Goal: Transaction & Acquisition: Purchase product/service

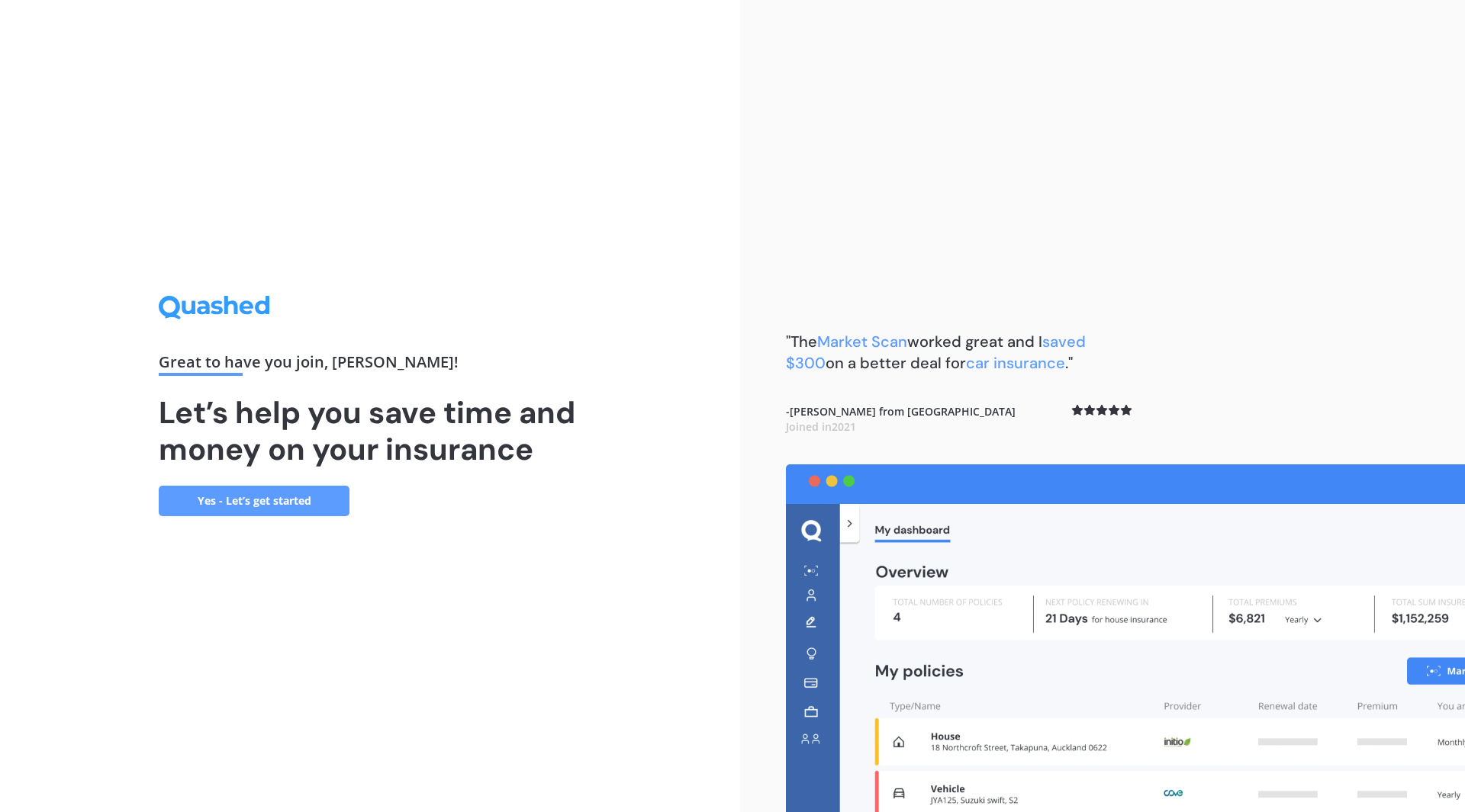
click at [298, 503] on link "Yes - Let’s get started" at bounding box center [254, 501] width 191 height 30
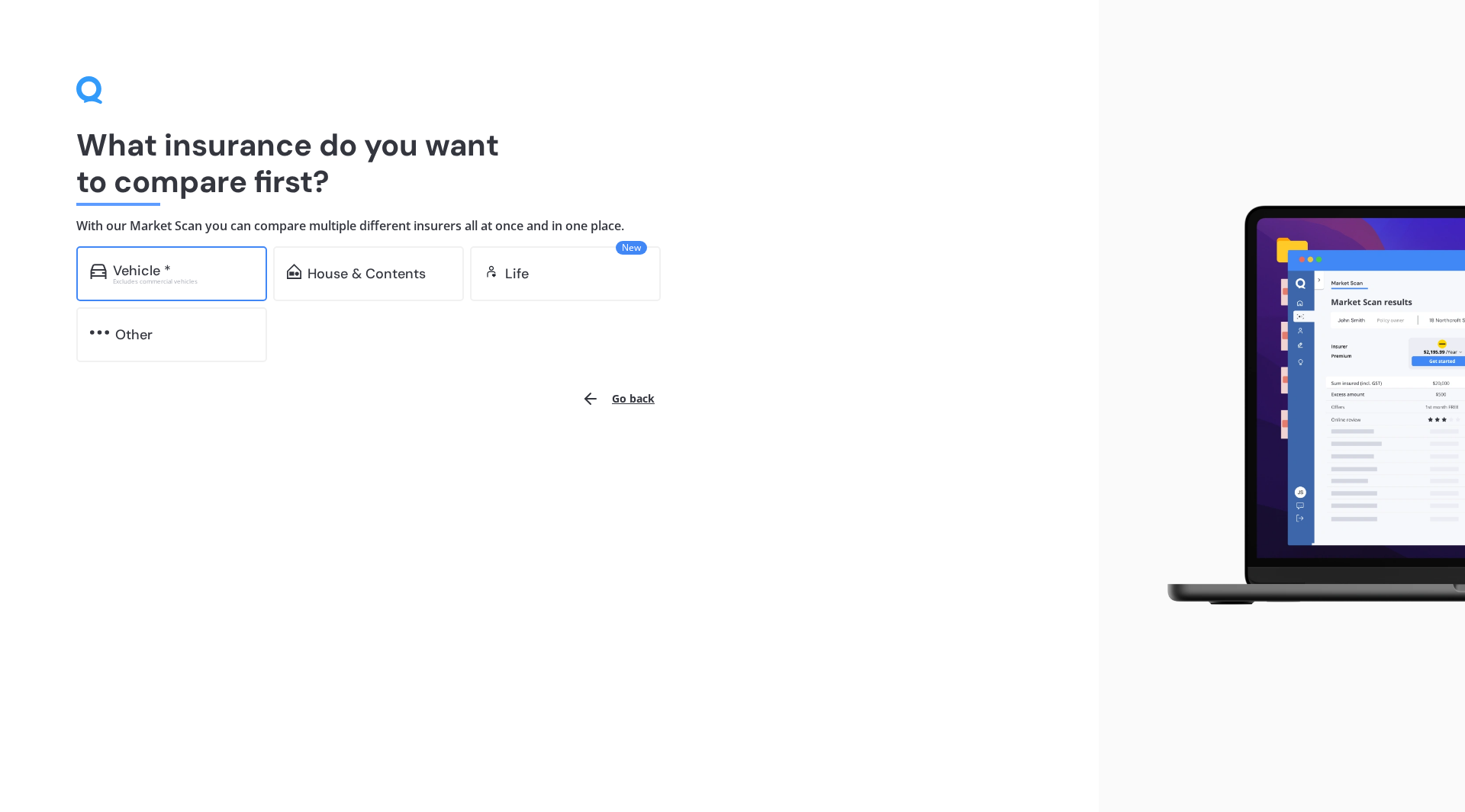
click at [169, 273] on div "Vehicle *" at bounding box center [142, 271] width 58 height 15
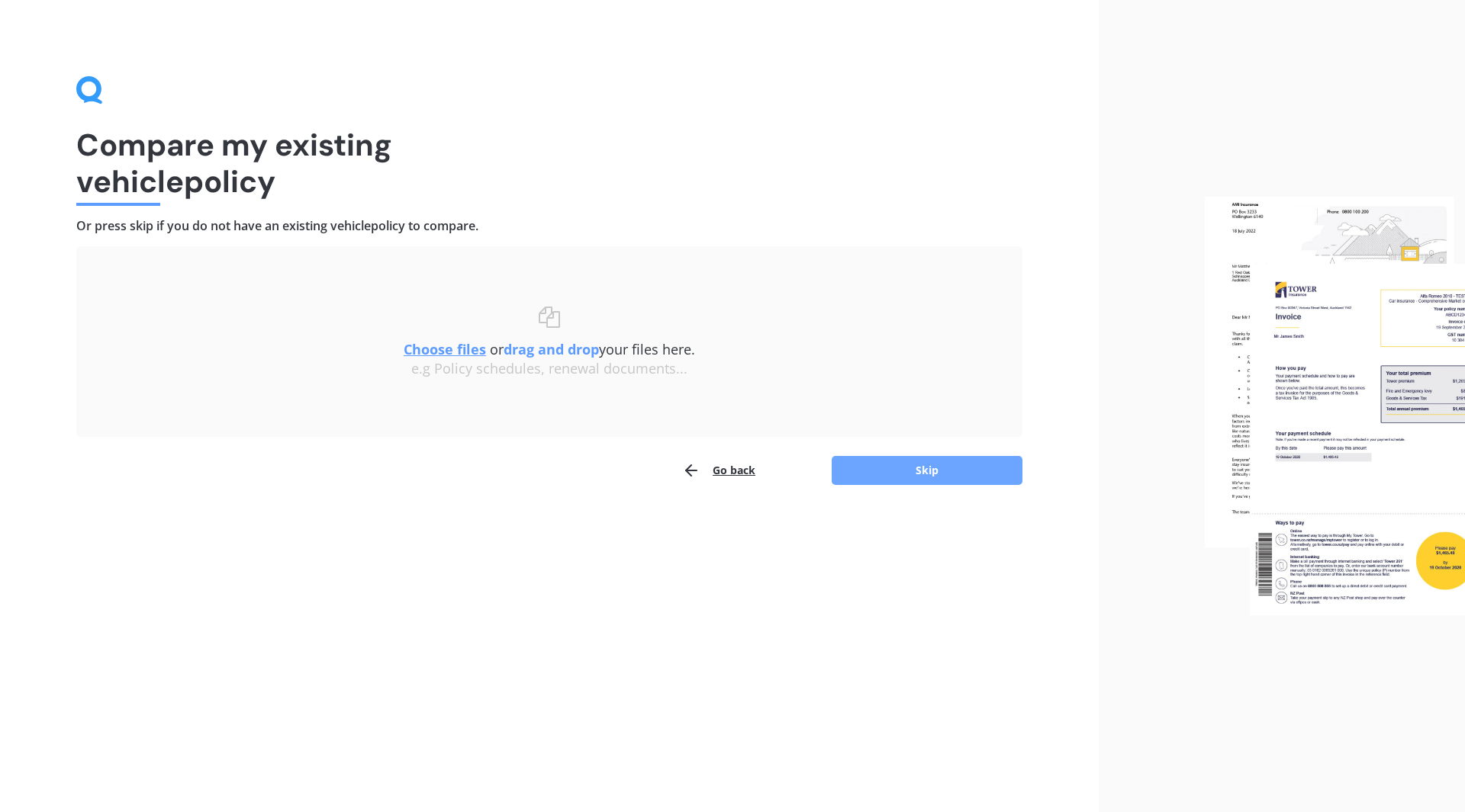
click at [927, 462] on button "Skip" at bounding box center [927, 470] width 191 height 29
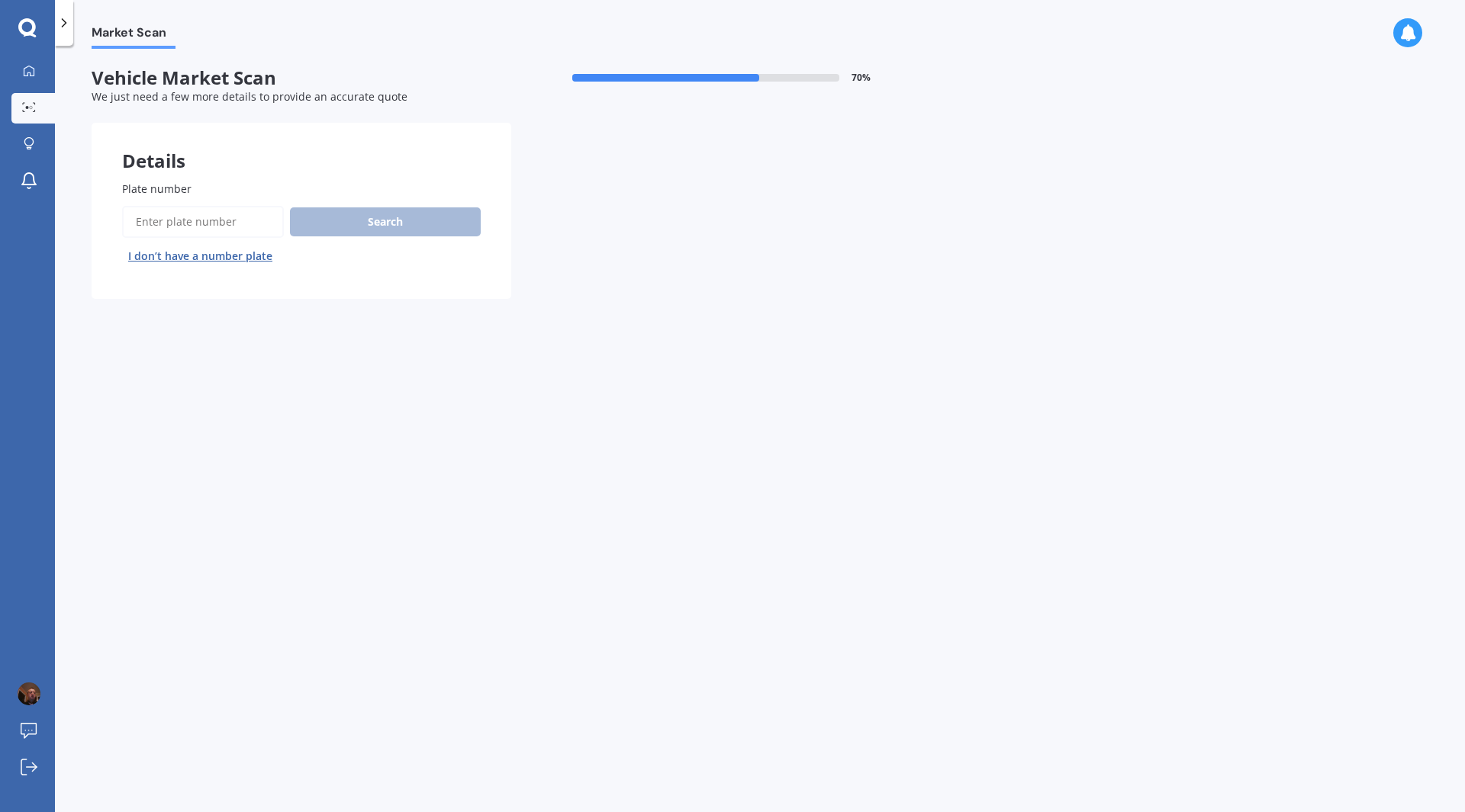
click at [207, 189] on label "Plate number" at bounding box center [298, 188] width 352 height 16
click at [207, 206] on input "Plate number" at bounding box center [202, 222] width 162 height 32
click at [153, 222] on input "Plate number" at bounding box center [202, 222] width 162 height 32
type input "jud238"
click at [425, 221] on button "Search" at bounding box center [385, 222] width 191 height 29
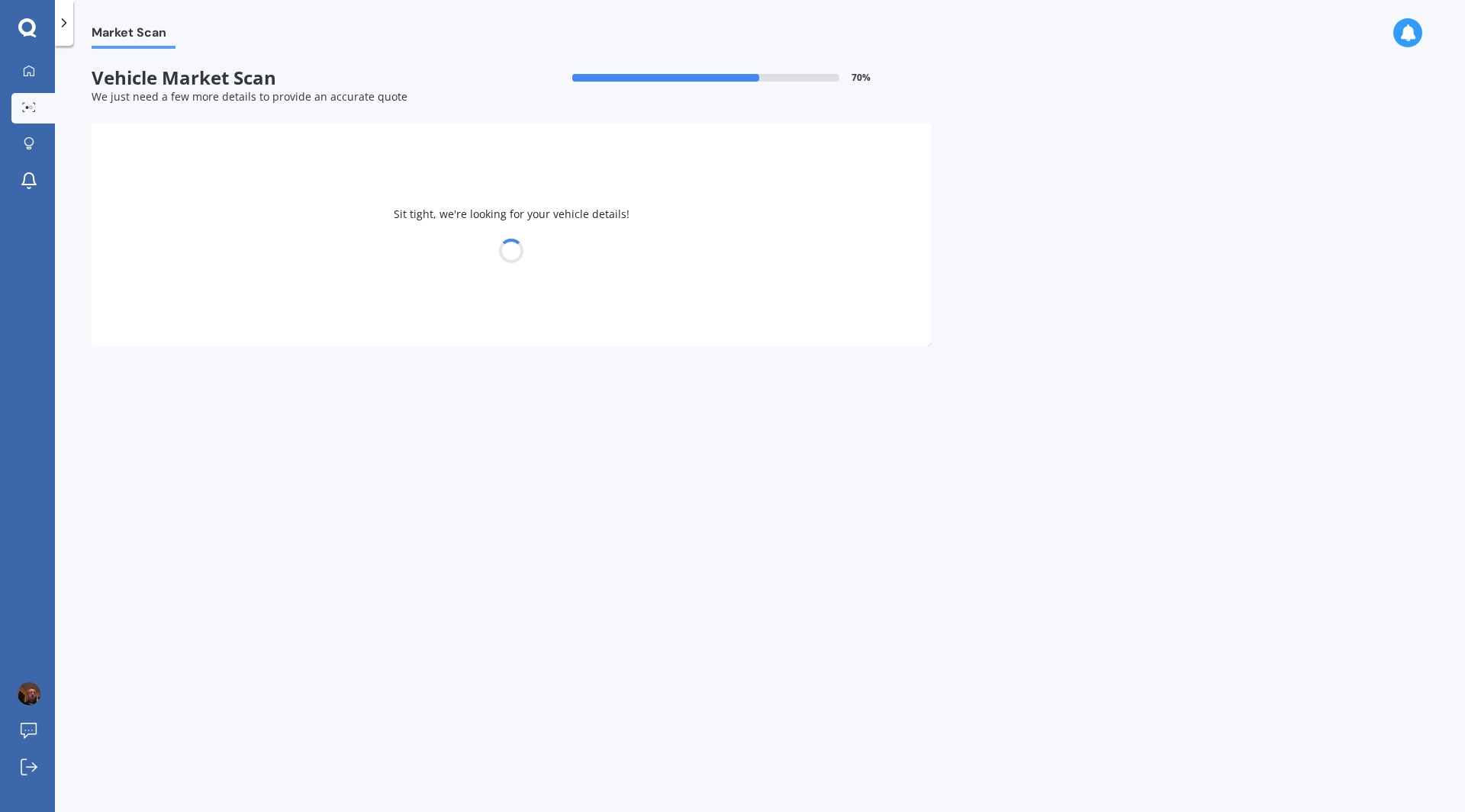
select select "NISSAN"
select select "TIIDA"
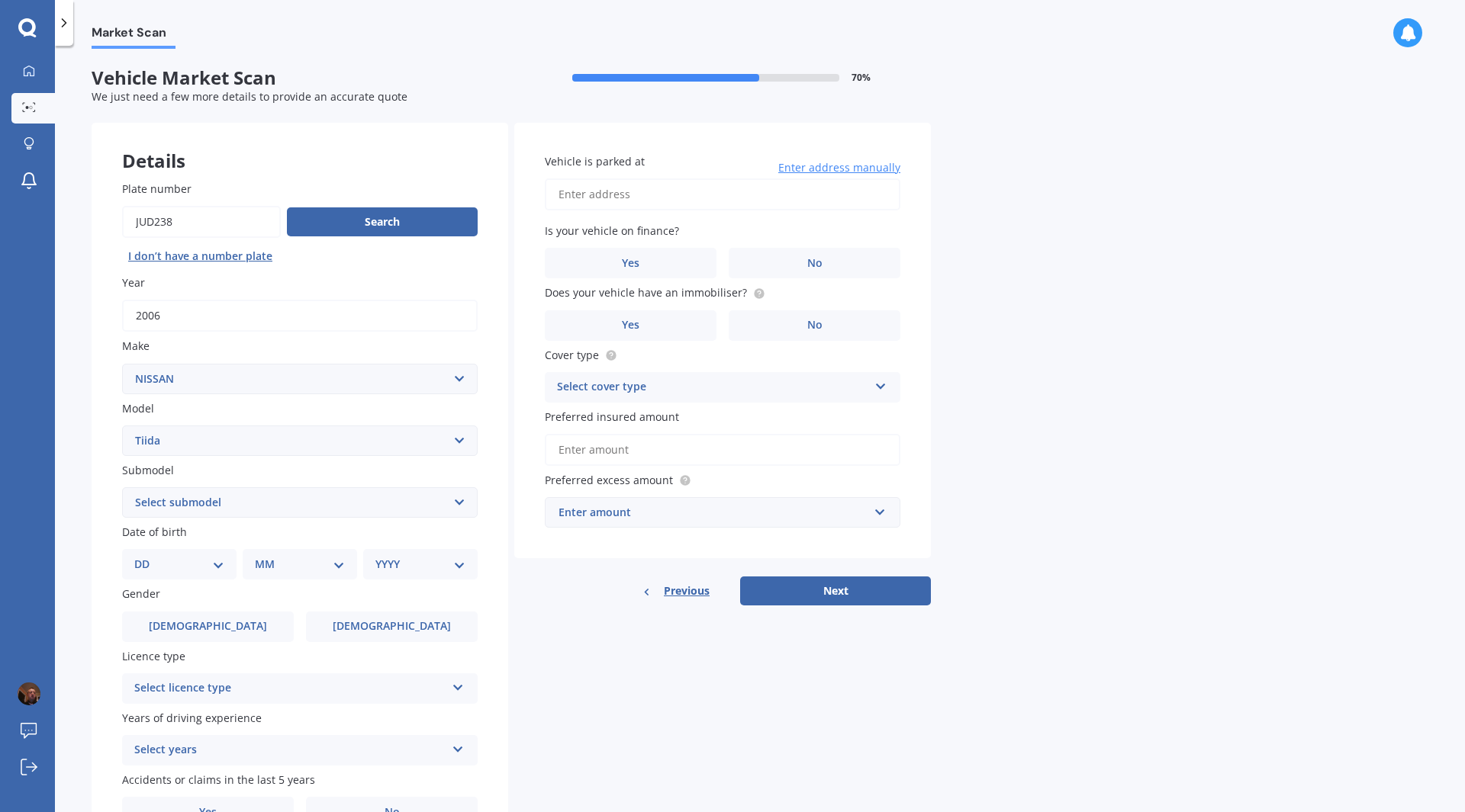
click at [461, 504] on select "Select submodel (All)" at bounding box center [299, 502] width 355 height 30
select select "(ALL)"
click at [122, 487] on select "Select submodel (All)" at bounding box center [299, 502] width 355 height 30
click at [193, 502] on select "Select submodel (All)" at bounding box center [299, 502] width 355 height 30
click at [502, 556] on div "Plate number Search I don’t have a number plate Year [DATE] Make Select make AC…" at bounding box center [299, 504] width 417 height 708
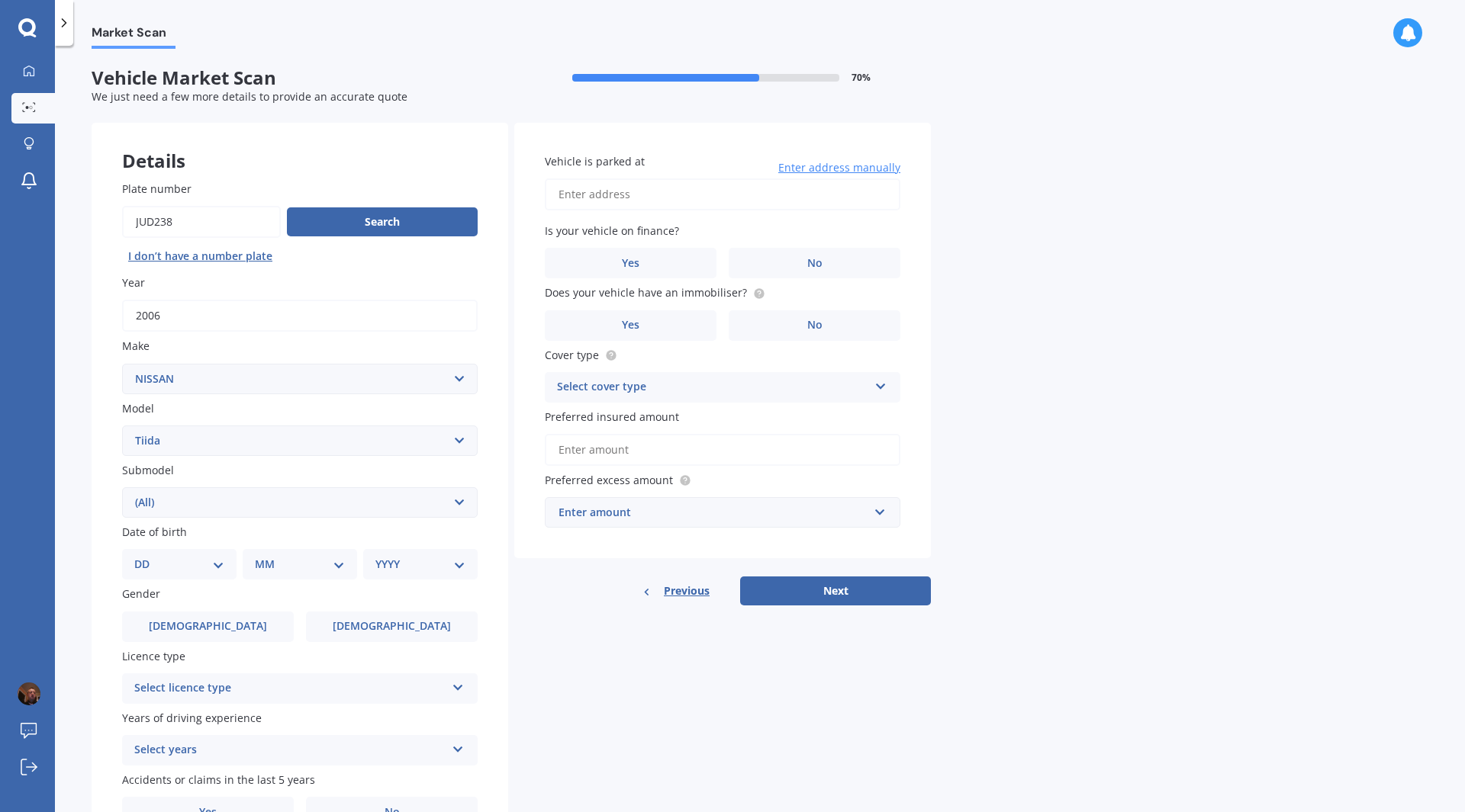
click at [151, 556] on select "DD 01 02 03 04 05 06 07 08 09 10 11 12 13 14 15 16 17 18 19 20 21 22 23 24 25 2…" at bounding box center [179, 565] width 90 height 17
select select "12"
click at [146, 556] on select "DD 01 02 03 04 05 06 07 08 09 10 11 12 13 14 15 16 17 18 19 20 21 22 23 24 25 2…" at bounding box center [179, 565] width 90 height 17
click at [283, 556] on select "MM 01 02 03 04 05 06 07 08 09 10 11 12" at bounding box center [302, 565] width 84 height 17
select select "07"
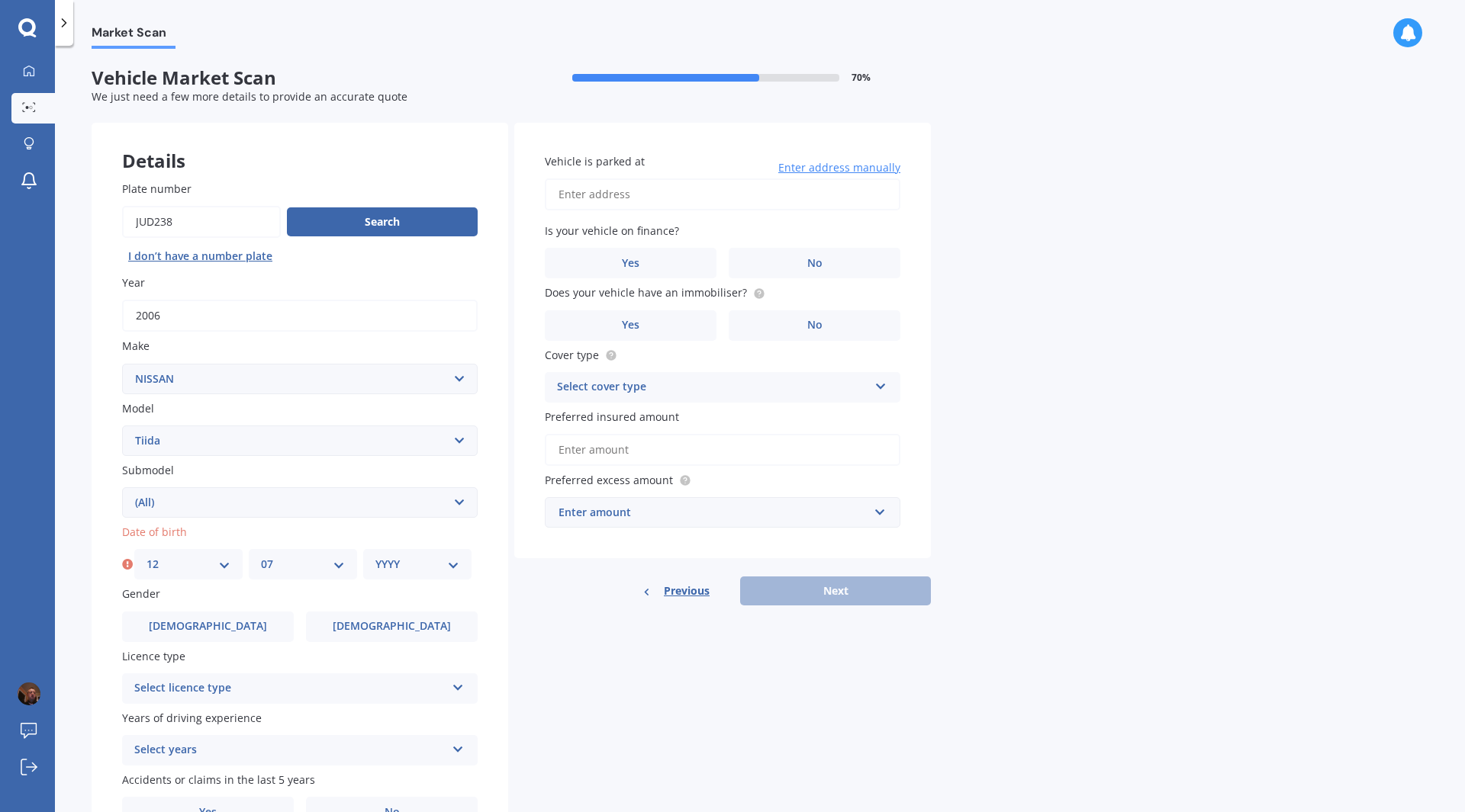
click at [261, 556] on select "MM 01 02 03 04 05 06 07 08 09 10 11 12" at bounding box center [302, 565] width 84 height 17
click at [411, 556] on select "YYYY 2025 2024 2023 2022 2021 2020 2019 2018 2017 2016 2015 2014 2013 2012 2011…" at bounding box center [417, 565] width 84 height 17
select select "2005"
click at [375, 556] on select "YYYY 2025 2024 2023 2022 2021 2020 2019 2018 2017 2016 2015 2014 2013 2012 2011…" at bounding box center [417, 565] width 84 height 17
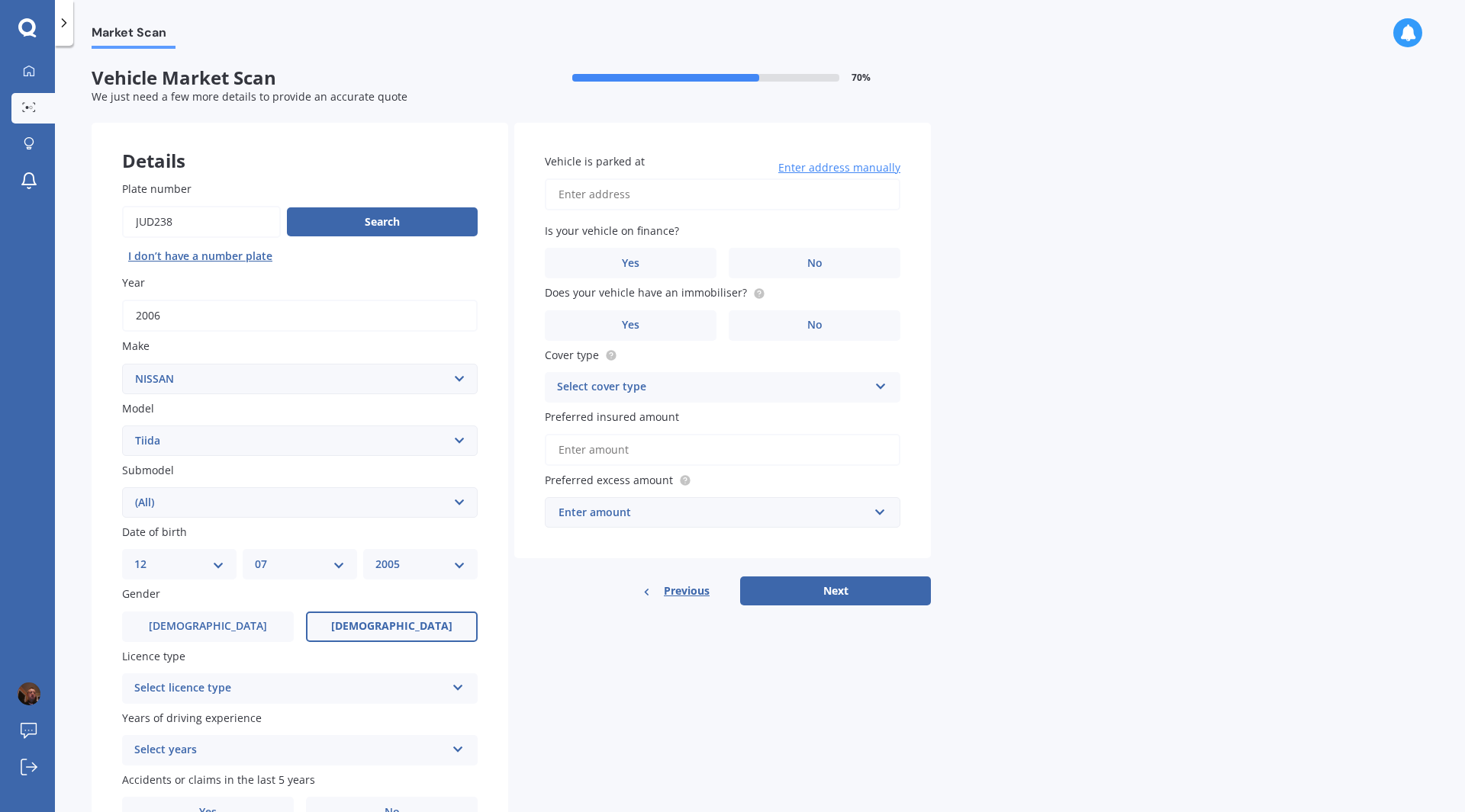
click at [420, 556] on label "[DEMOGRAPHIC_DATA]" at bounding box center [392, 627] width 172 height 30
click at [0, 0] on input "[DEMOGRAPHIC_DATA]" at bounding box center [0, 0] width 0 height 0
click at [457, 556] on icon at bounding box center [458, 685] width 13 height 10
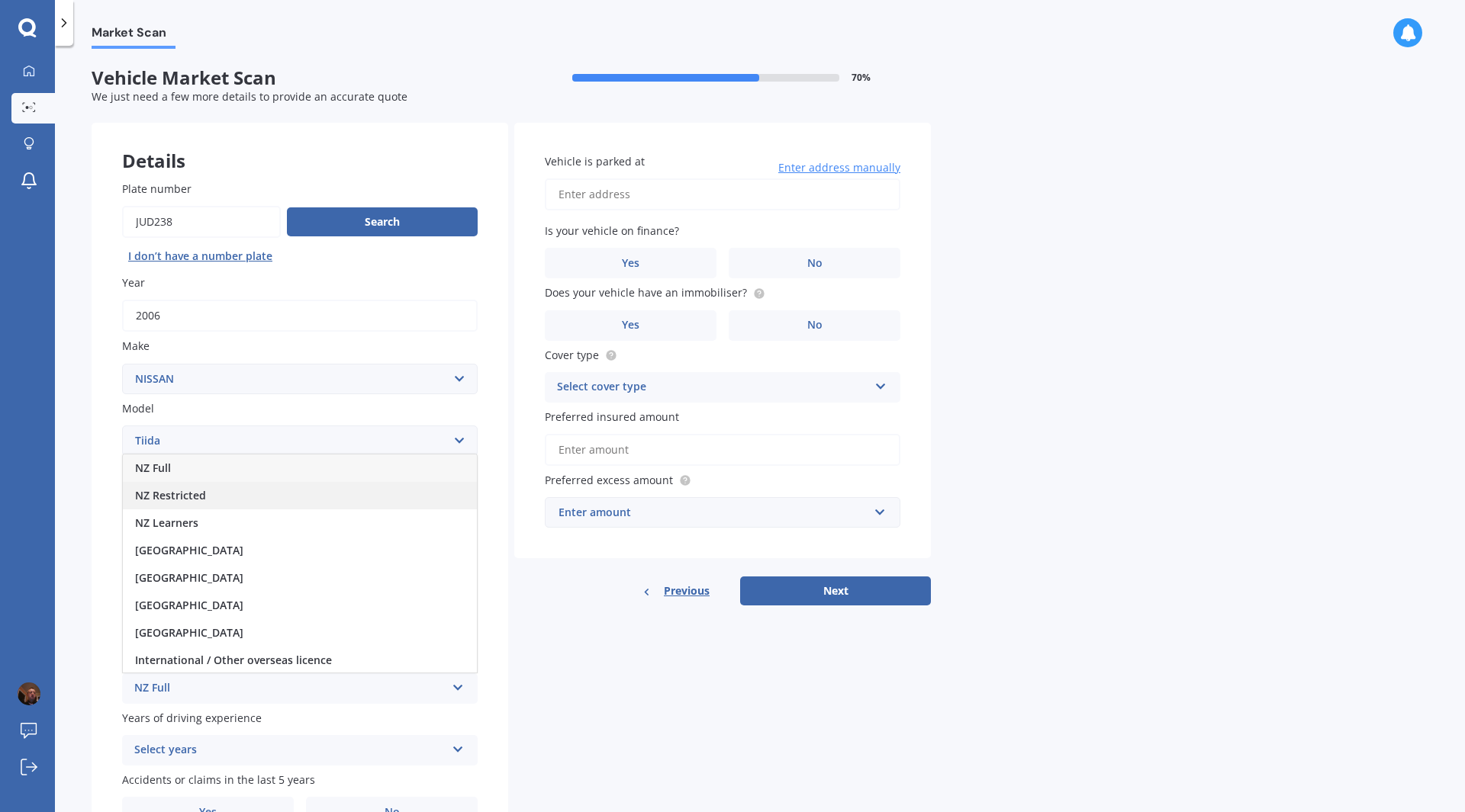
click at [171, 499] on span "NZ Restricted" at bounding box center [170, 495] width 71 height 14
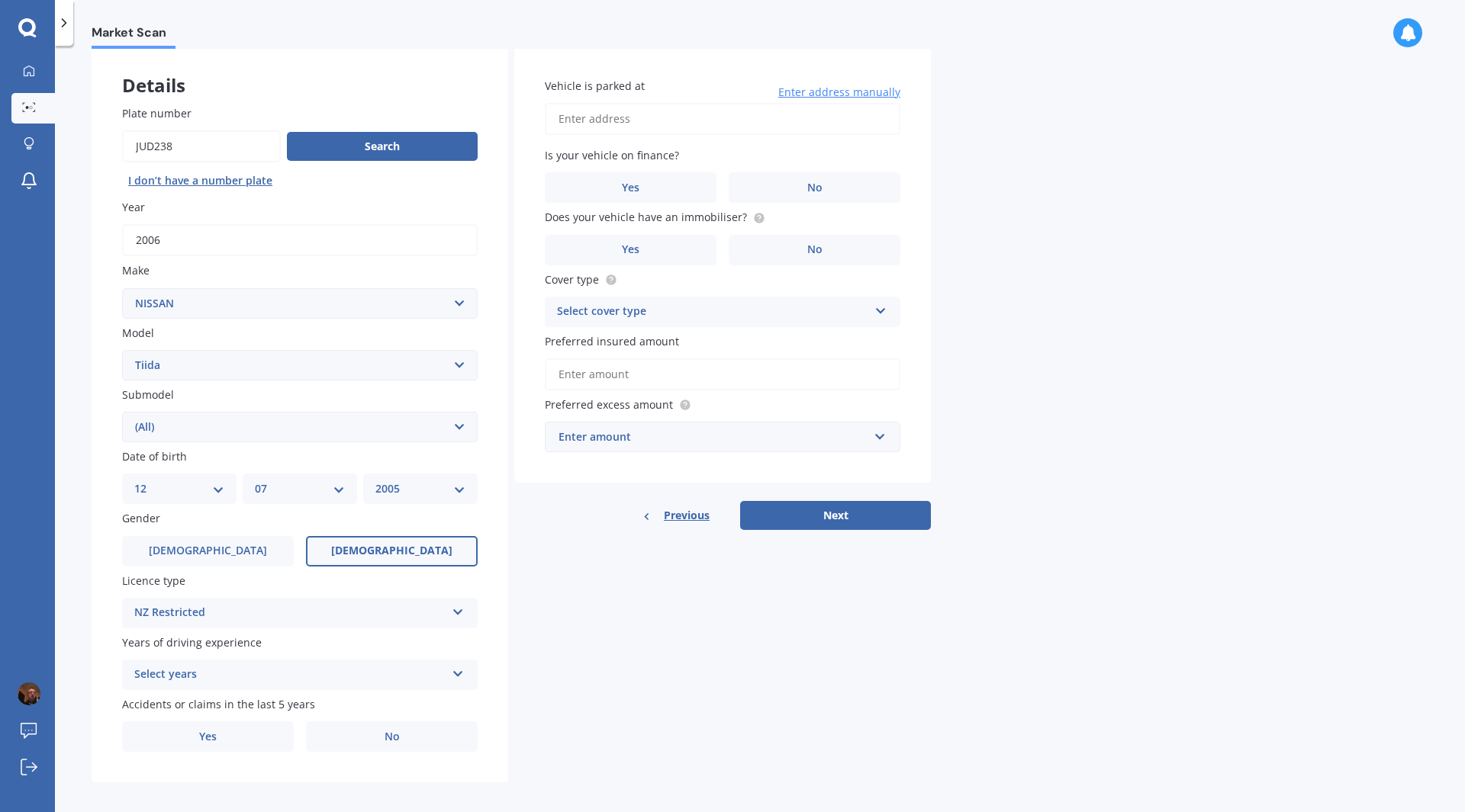
scroll to position [76, 0]
click at [461, 556] on icon at bounding box center [458, 669] width 13 height 10
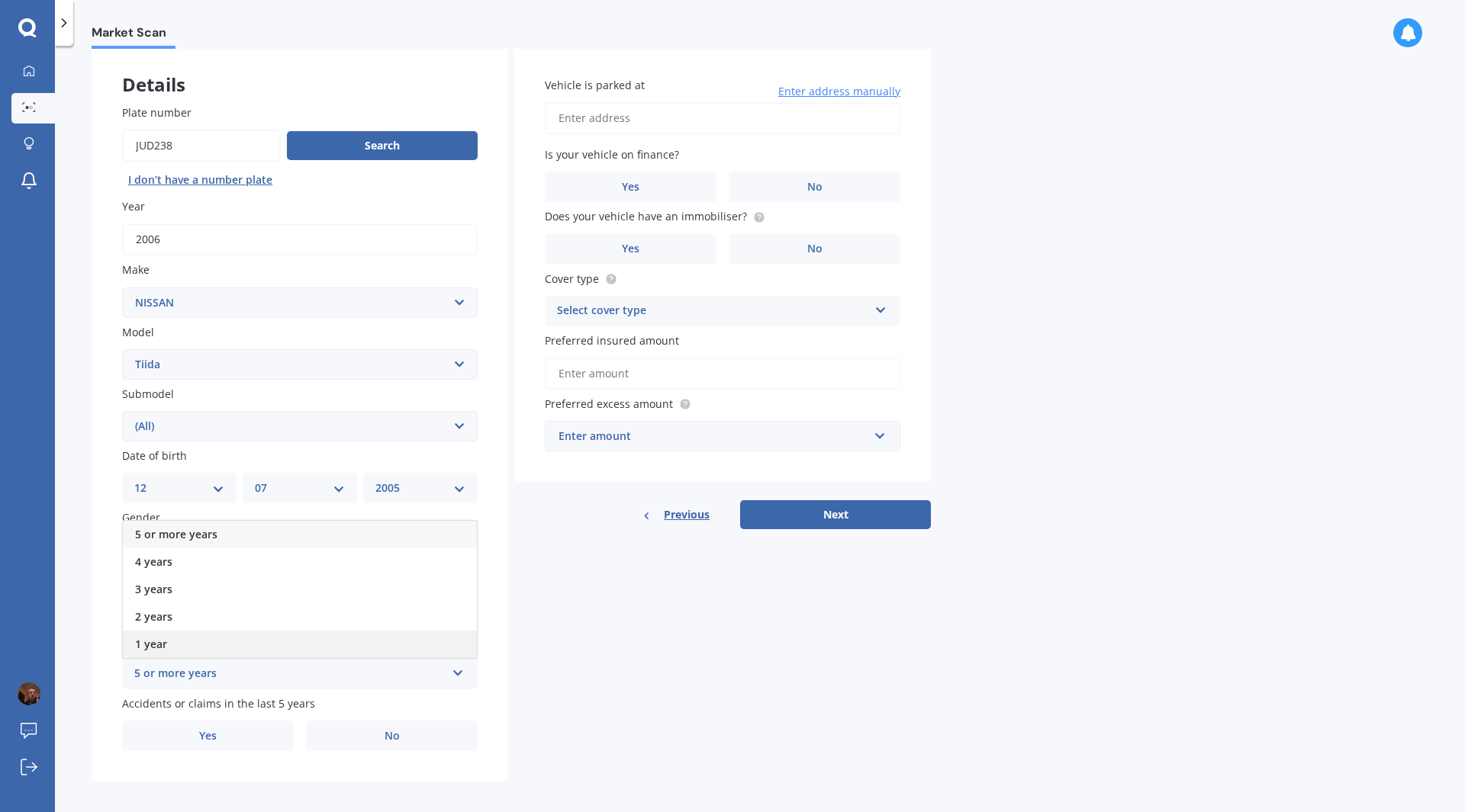
click at [169, 556] on div "1 year" at bounding box center [299, 644] width 354 height 27
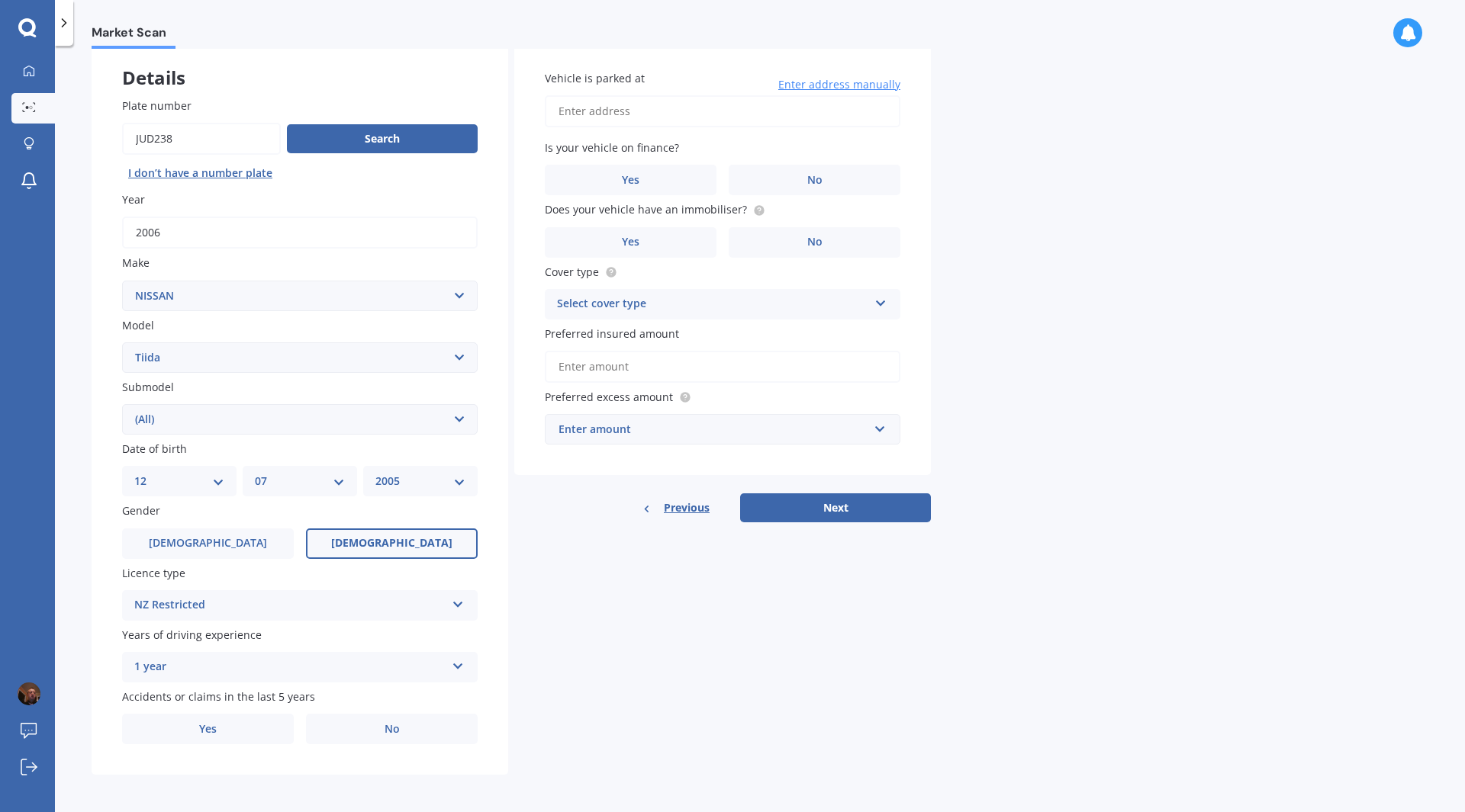
scroll to position [85, 0]
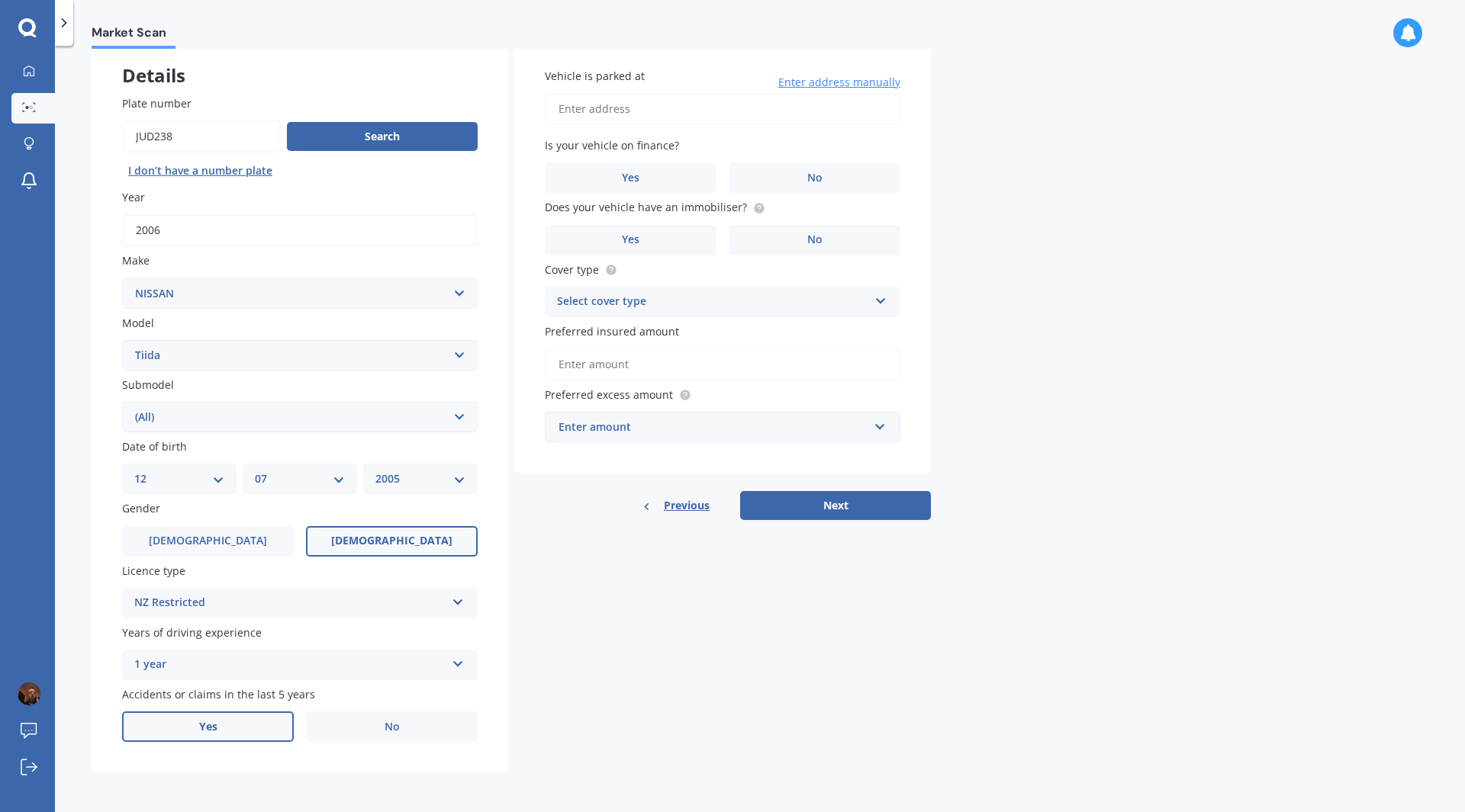
click at [224, 556] on label "Yes" at bounding box center [208, 727] width 172 height 30
click at [0, 0] on input "Yes" at bounding box center [0, 0] width 0 height 0
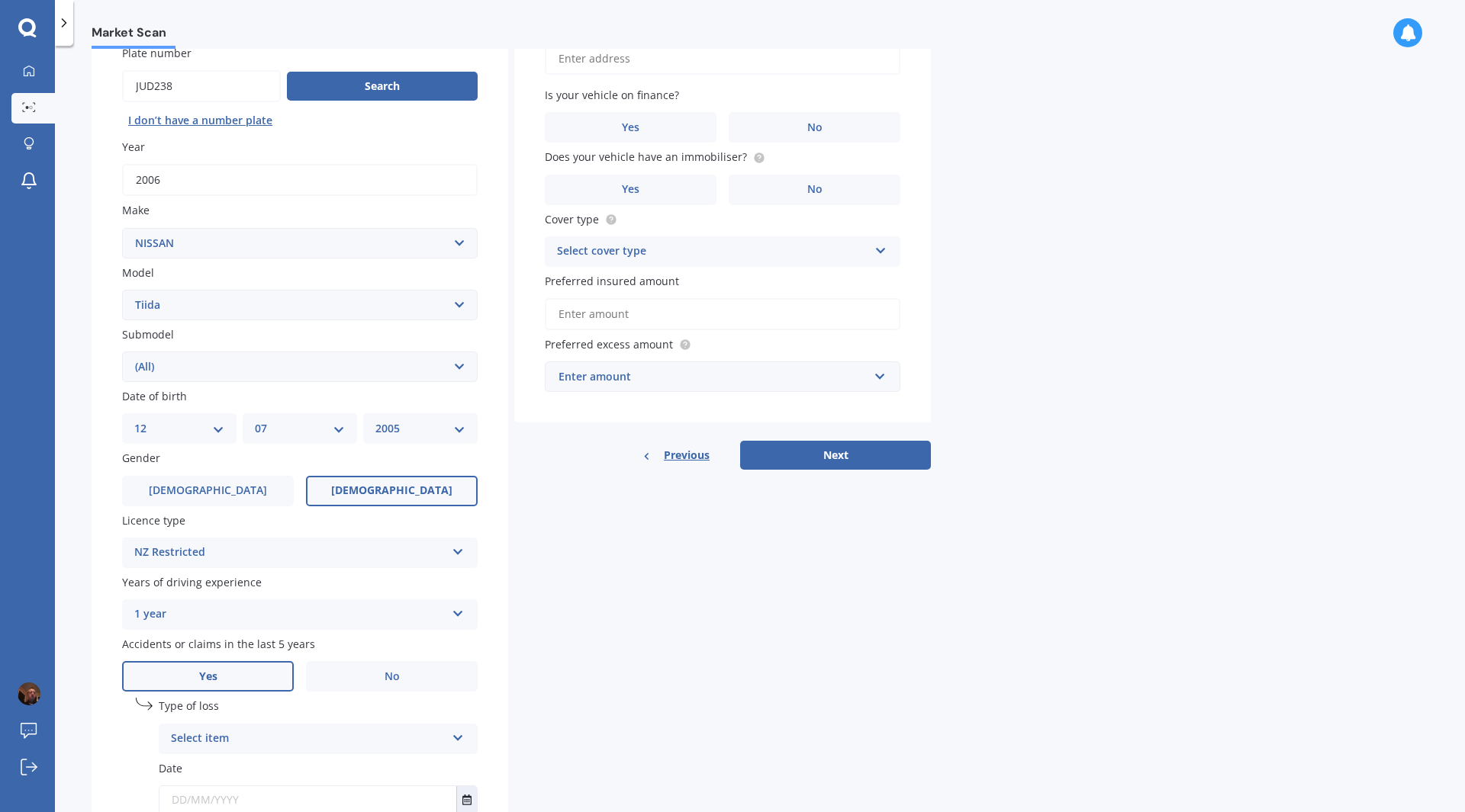
scroll to position [161, 0]
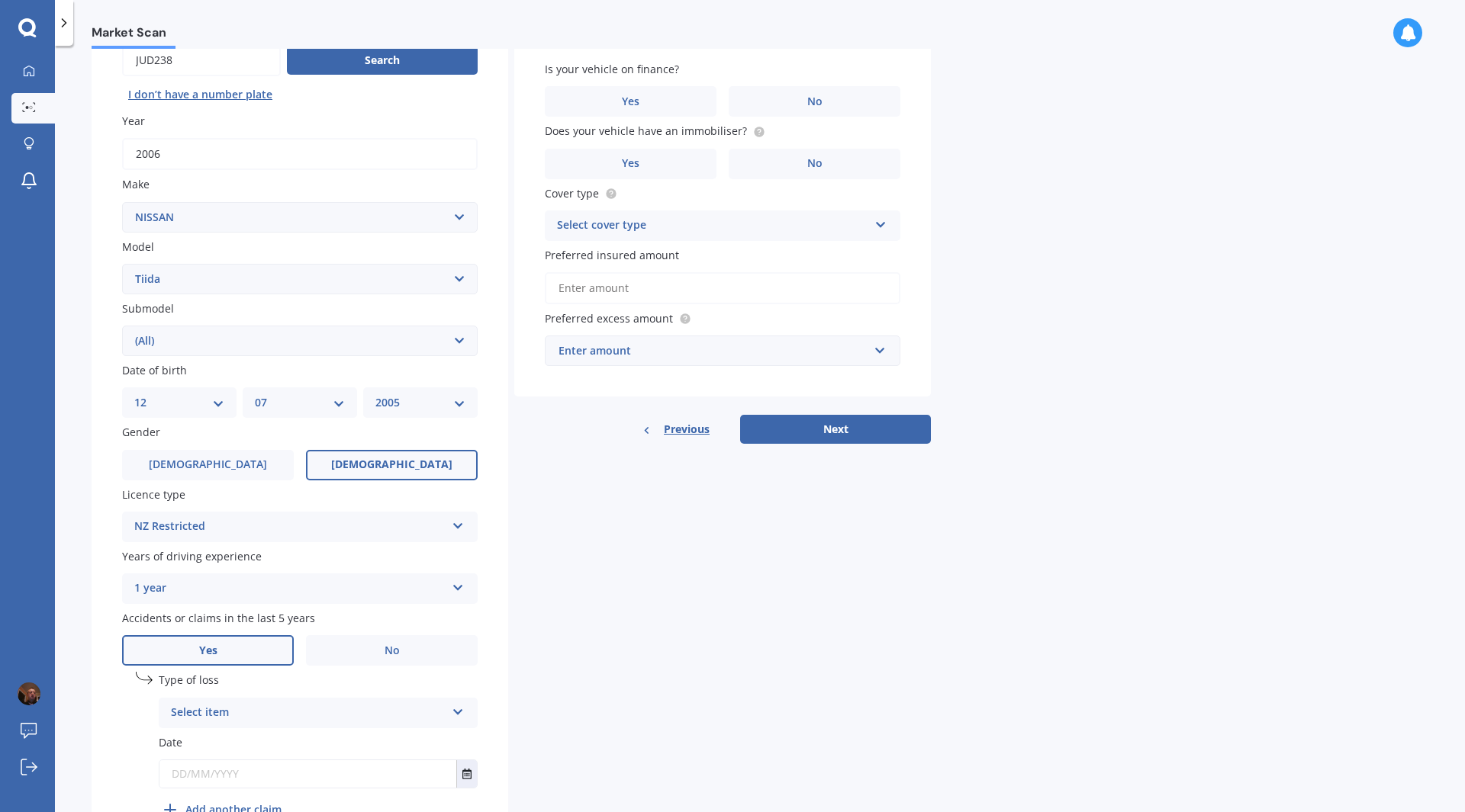
click at [460, 556] on icon at bounding box center [458, 709] width 13 height 10
click at [199, 556] on span "At fault accident" at bounding box center [214, 742] width 86 height 14
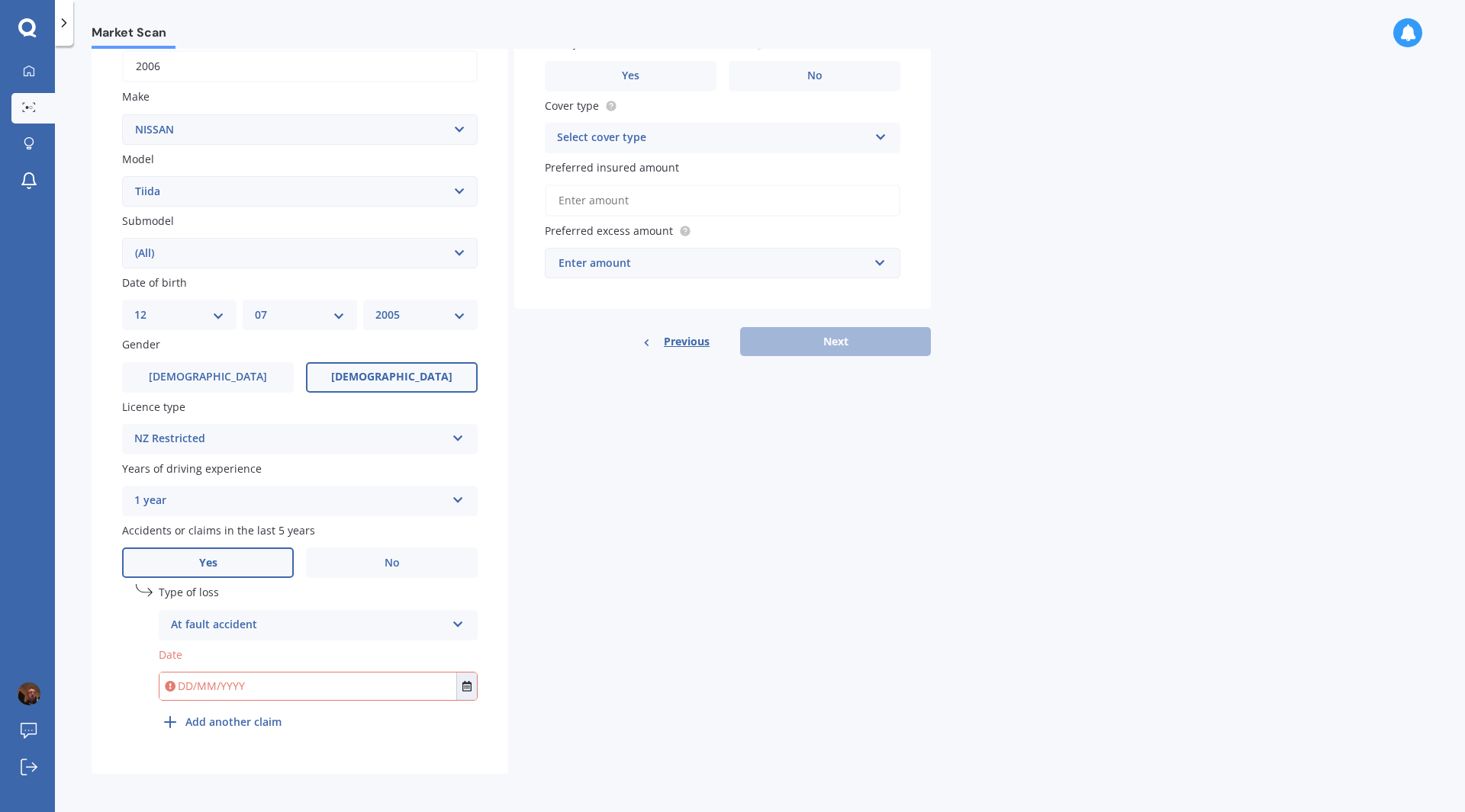
scroll to position [251, 0]
click at [469, 556] on icon "Select date" at bounding box center [468, 685] width 9 height 10
click at [291, 500] on icon "Navigate back" at bounding box center [286, 497] width 7 height 10
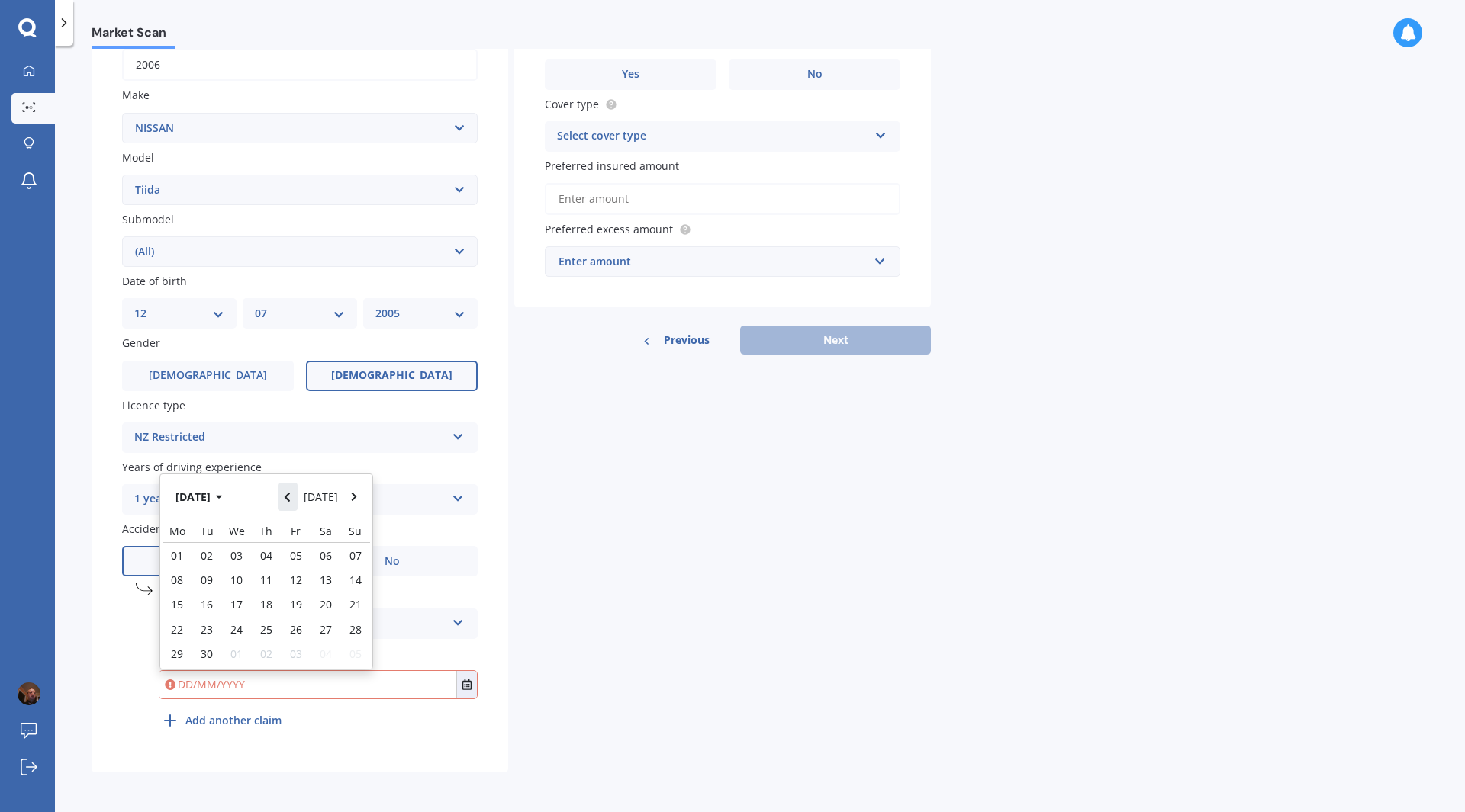
click at [290, 500] on icon "Navigate back" at bounding box center [287, 498] width 6 height 9
click at [268, 556] on span "14" at bounding box center [265, 603] width 12 height 14
type input "[DATE]"
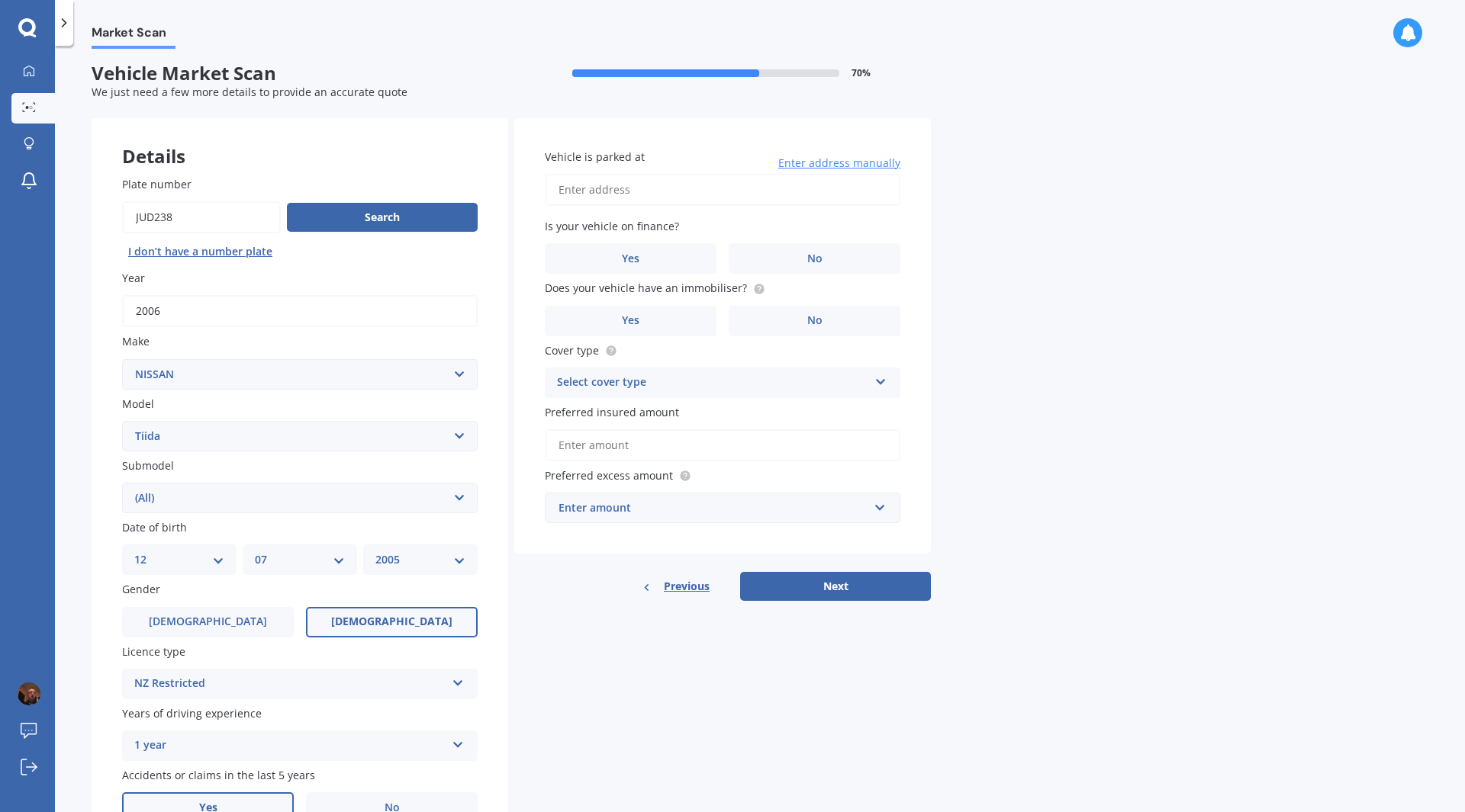
scroll to position [0, 0]
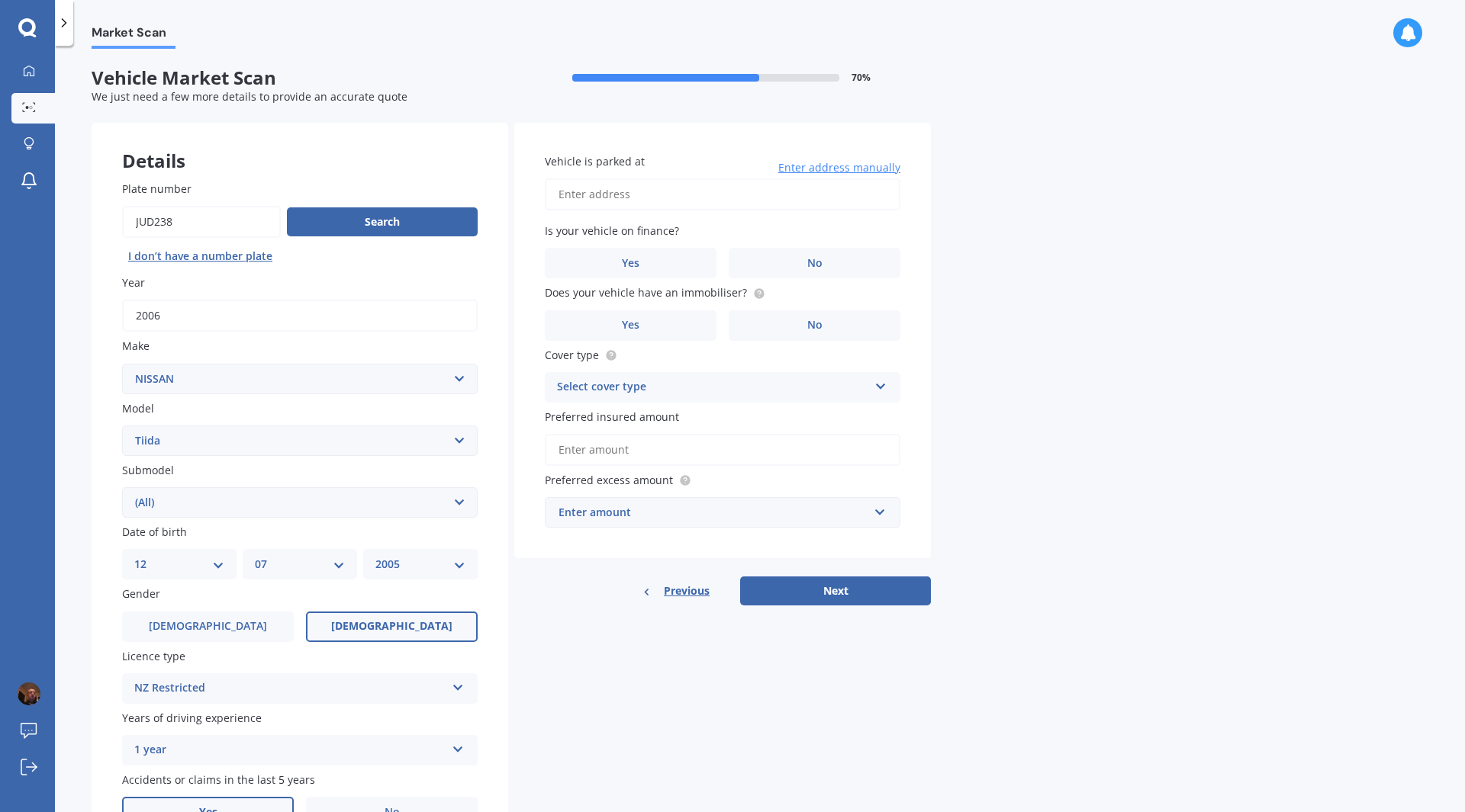
click at [656, 197] on input "Vehicle is parked at" at bounding box center [723, 195] width 355 height 32
type input "[STREET_ADDRESS][PERSON_NAME]"
click at [795, 266] on label "No" at bounding box center [814, 263] width 172 height 30
click at [0, 0] on input "No" at bounding box center [0, 0] width 0 height 0
click at [779, 317] on label "No" at bounding box center [814, 326] width 172 height 30
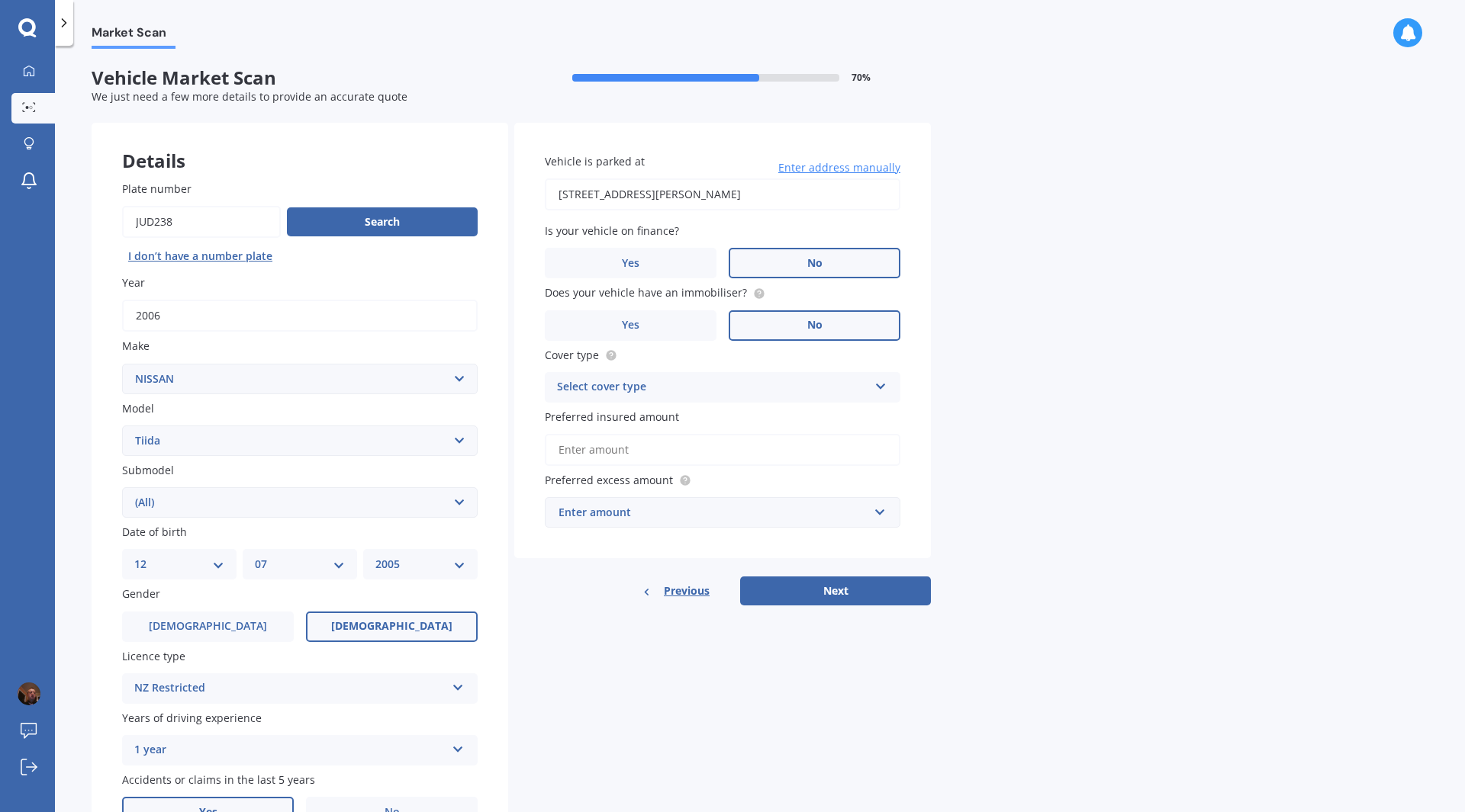
click at [0, 0] on input "No" at bounding box center [0, 0] width 0 height 0
click at [591, 388] on div "Select cover type" at bounding box center [713, 387] width 312 height 18
click at [579, 416] on span "Comprehensive" at bounding box center [598, 416] width 81 height 14
click at [724, 451] on input "Preferred insured amount" at bounding box center [723, 450] width 355 height 32
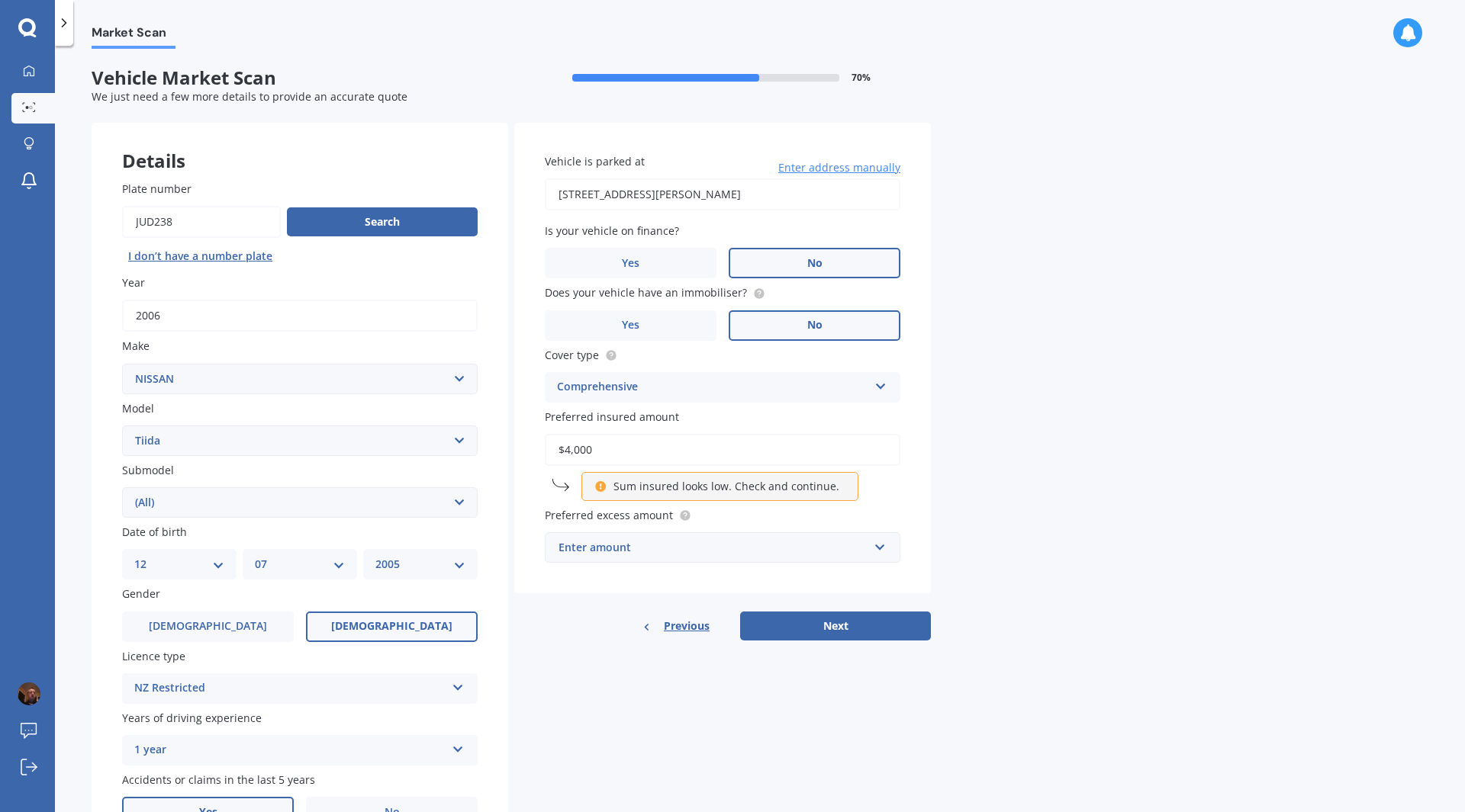
type input "$4,000"
click at [922, 502] on div "Vehicle is parked at [STREET_ADDRESS][PERSON_NAME] Enter address manually Is yo…" at bounding box center [722, 358] width 417 height 471
click at [887, 547] on input "text" at bounding box center [717, 548] width 342 height 29
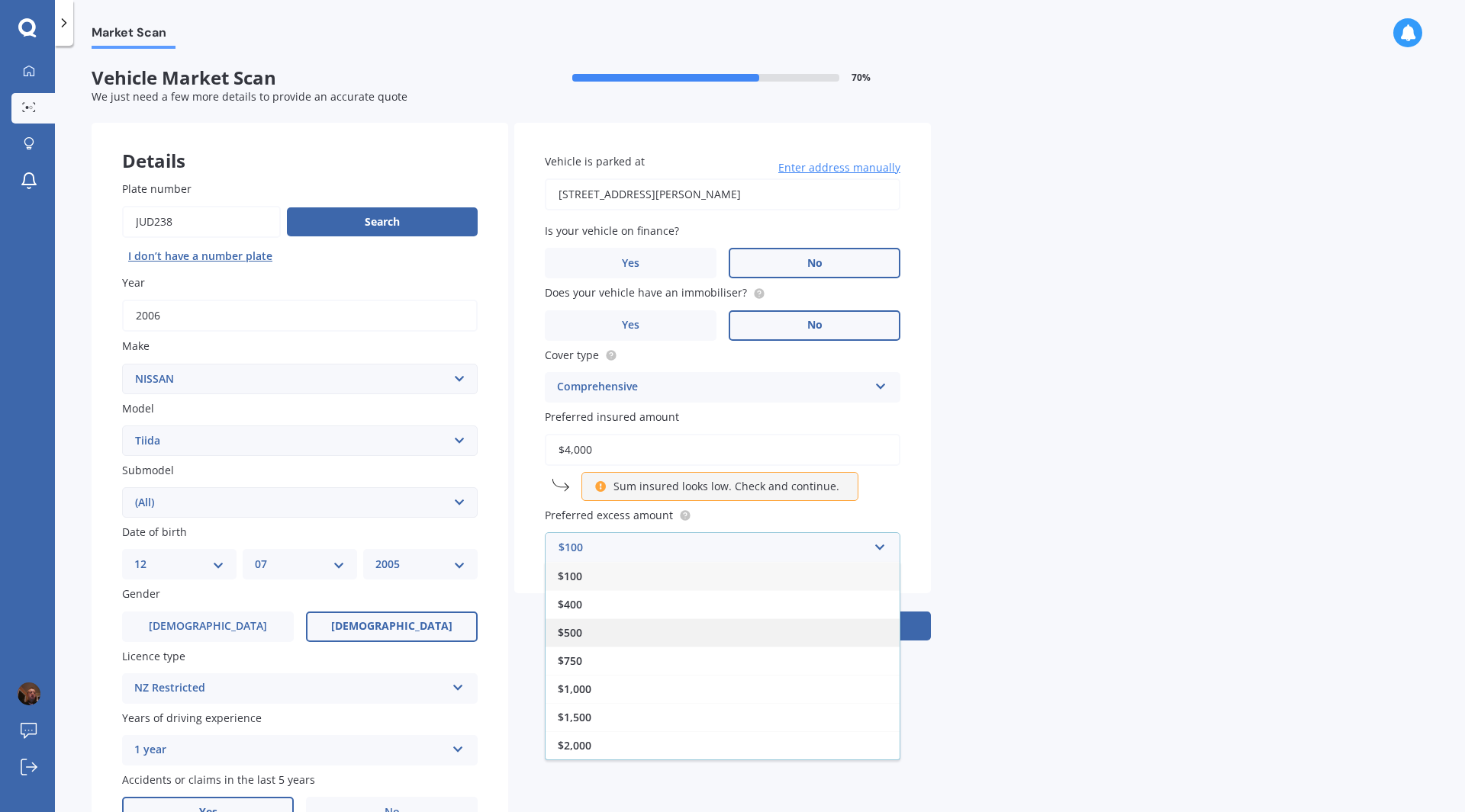
click at [608, 556] on div "$500" at bounding box center [723, 633] width 354 height 28
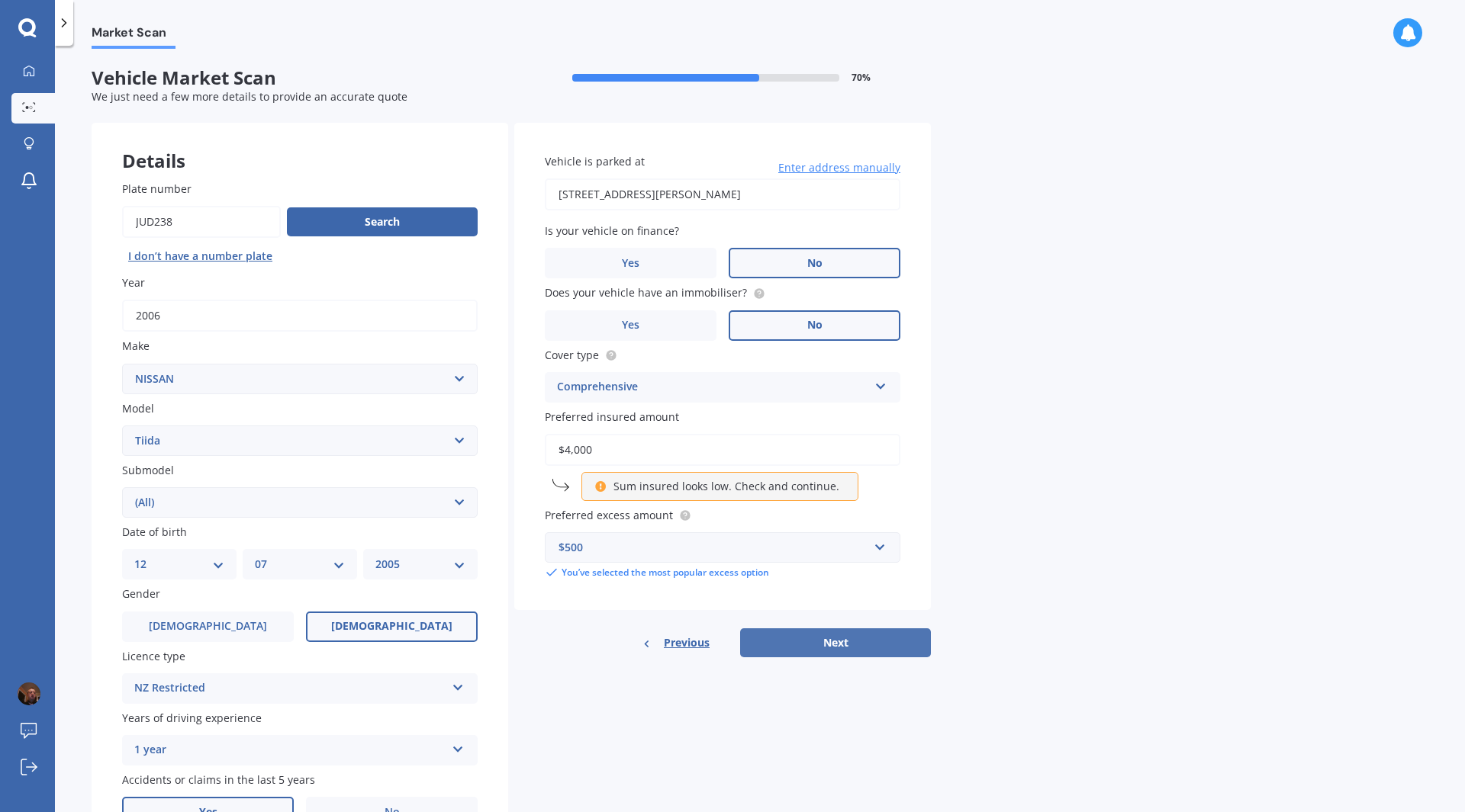
click at [851, 556] on button "Next" at bounding box center [836, 643] width 191 height 29
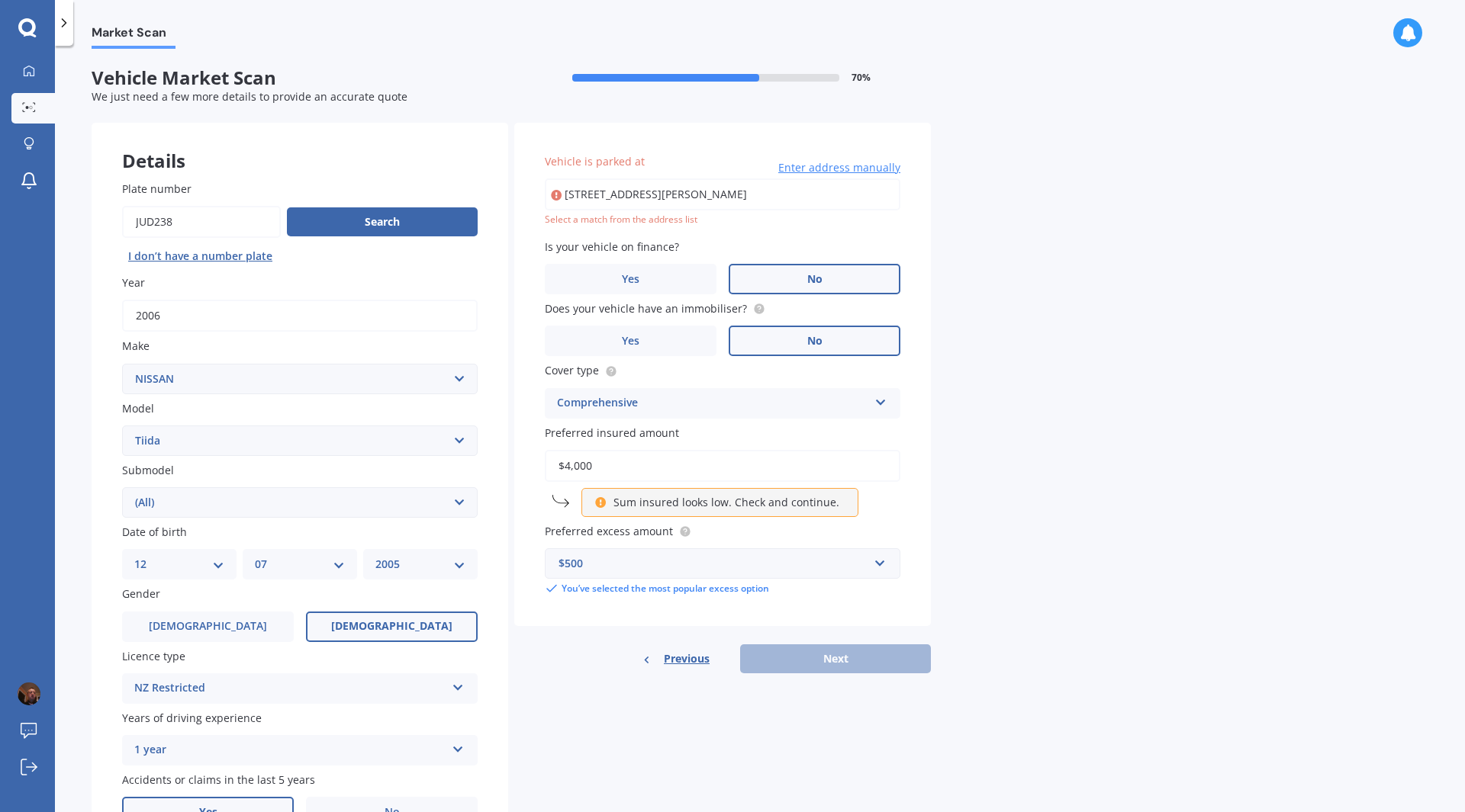
click at [649, 199] on input "[STREET_ADDRESS][PERSON_NAME]" at bounding box center [723, 195] width 355 height 32
click at [607, 465] on input "$4,000" at bounding box center [723, 466] width 355 height 32
click at [616, 197] on input "[STREET_ADDRESS][PERSON_NAME]" at bounding box center [723, 195] width 355 height 32
type input "[STREET_ADDRESS][PERSON_NAME]"
click at [559, 196] on icon at bounding box center [555, 195] width 10 height 15
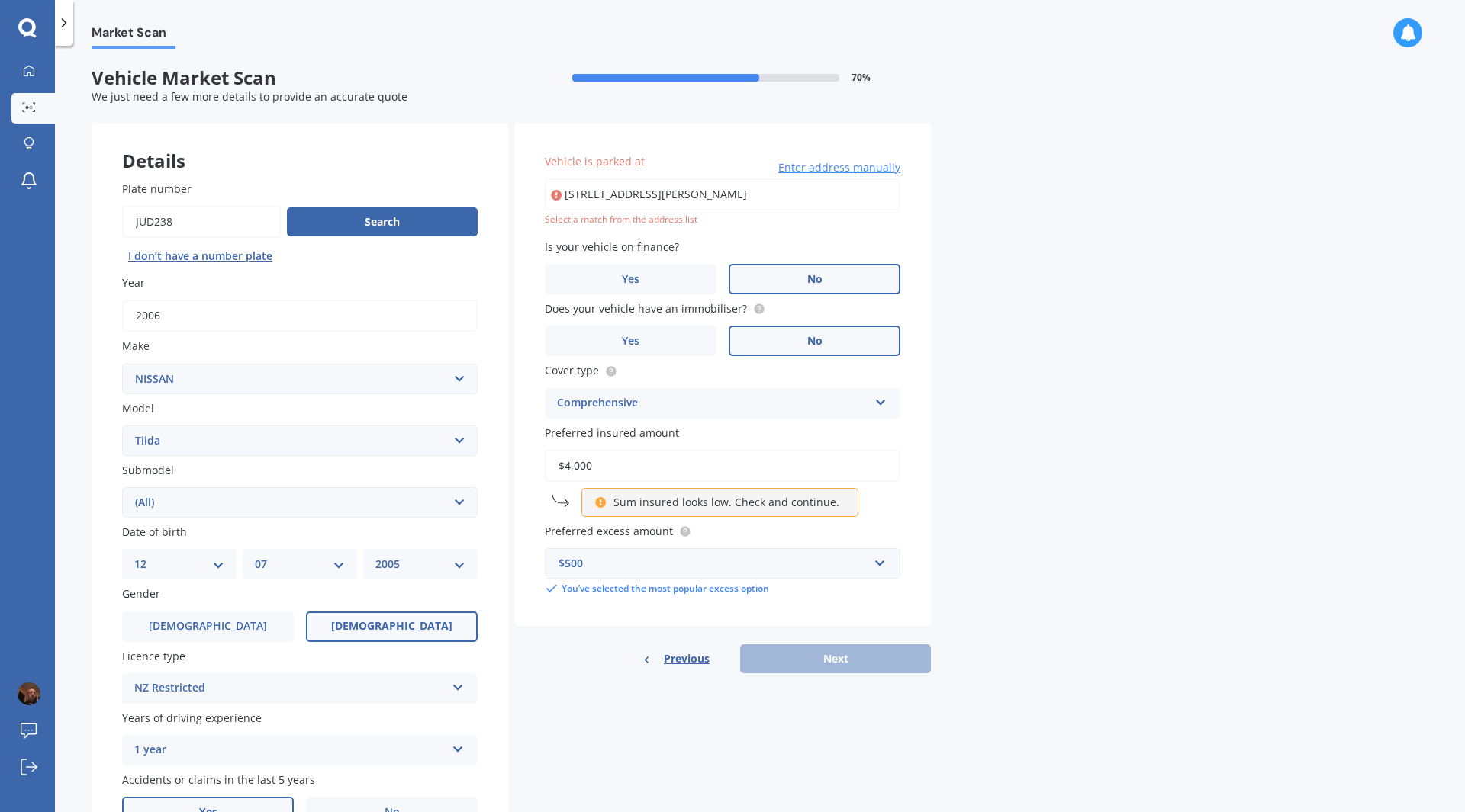
click at [832, 556] on div "Previous Next" at bounding box center [722, 659] width 417 height 29
click at [820, 187] on input "[STREET_ADDRESS][PERSON_NAME]" at bounding box center [723, 195] width 355 height 32
click at [827, 169] on span "Enter address manually" at bounding box center [839, 168] width 122 height 15
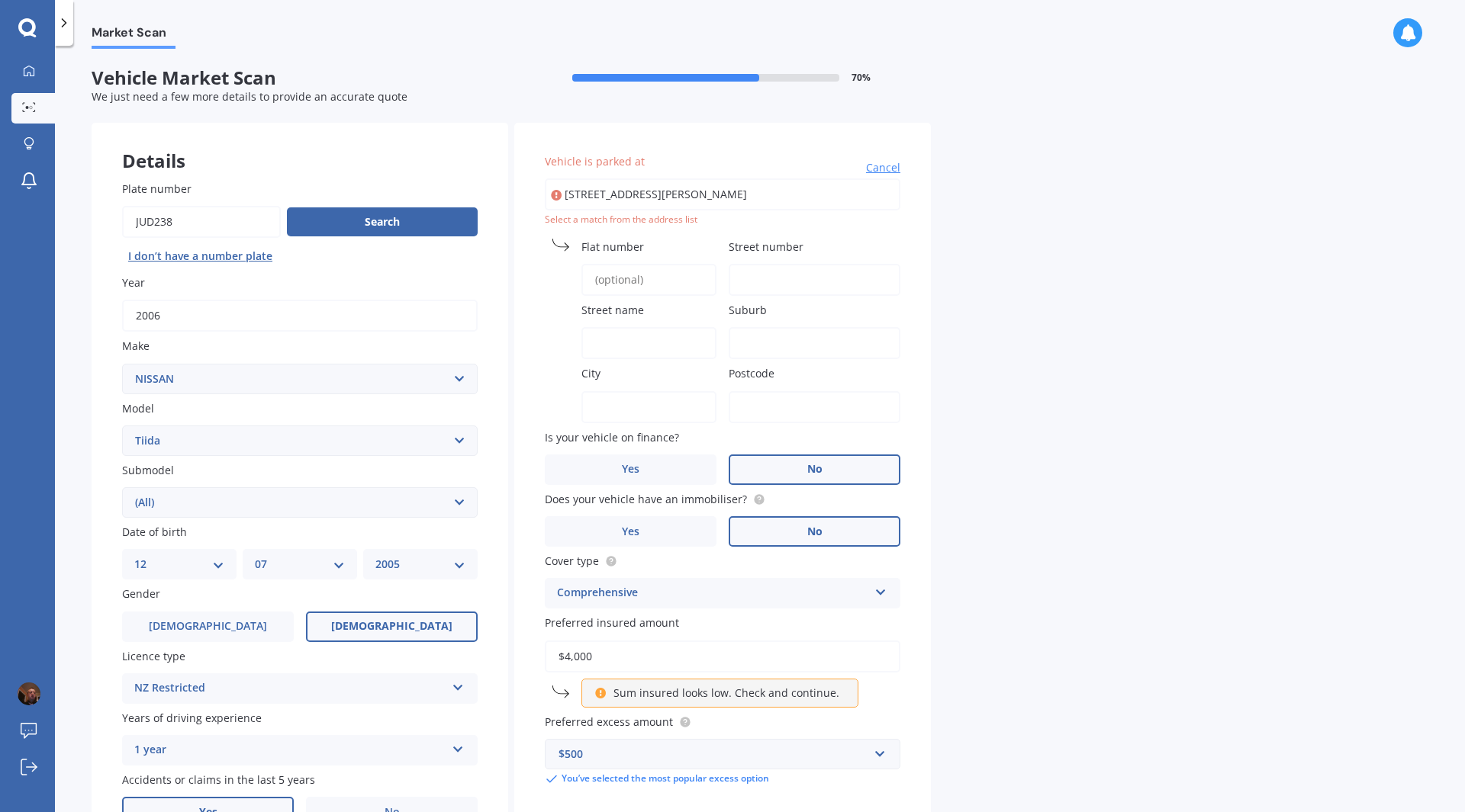
click at [624, 279] on input "Flat number" at bounding box center [649, 279] width 135 height 32
click at [725, 274] on div "Vehicle is parked at [STREET_ADDRESS][PERSON_NAME] Cancel Select a match from t…" at bounding box center [722, 469] width 417 height 694
click at [751, 277] on input "Street number" at bounding box center [814, 279] width 172 height 32
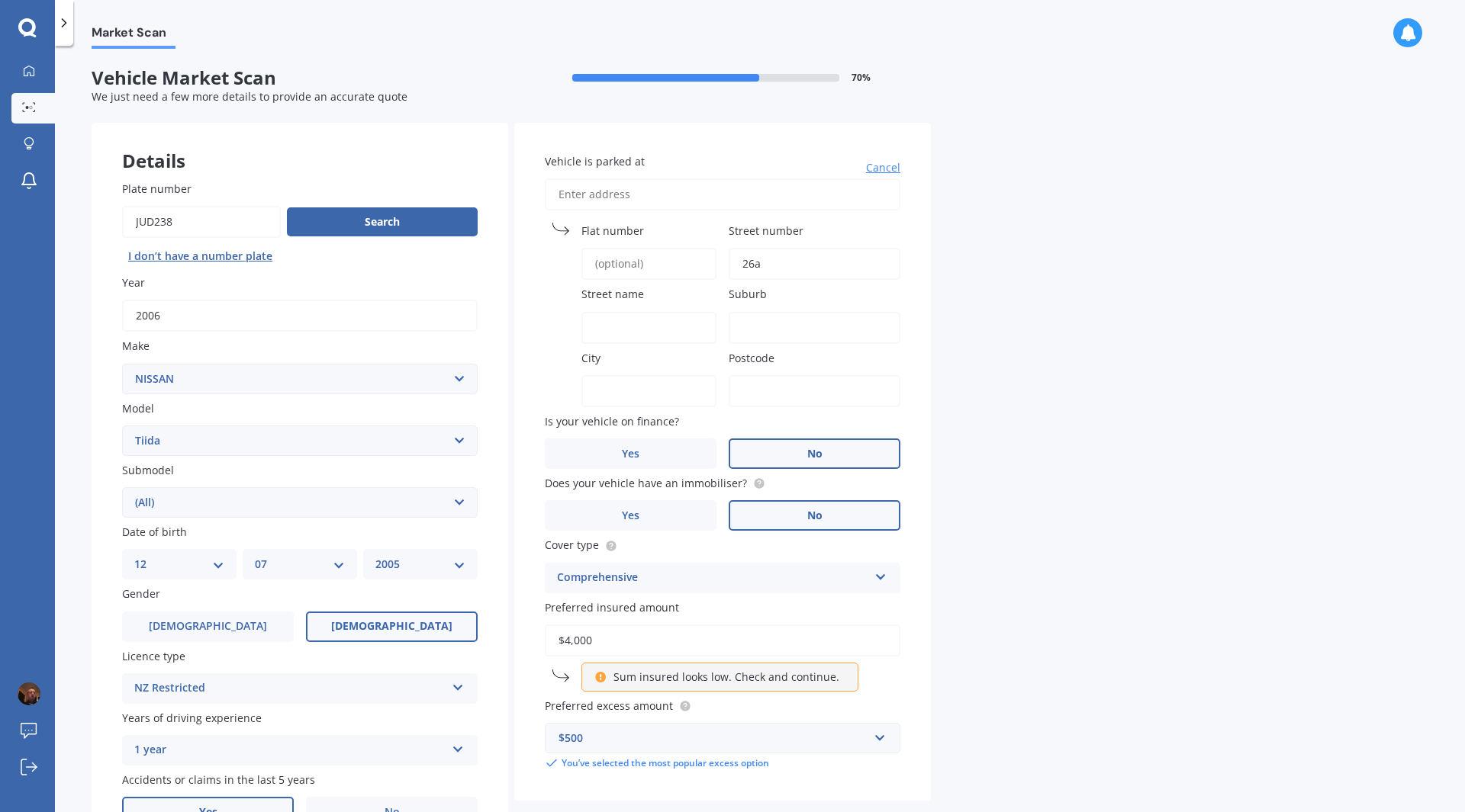
type input "26a"
click at [657, 296] on label "Street name" at bounding box center [646, 294] width 129 height 16
click at [657, 312] on input "Street name" at bounding box center [649, 328] width 135 height 32
type input "[GEOGRAPHIC_DATA][PERSON_NAME]"
type input "[STREET_ADDRESS][PERSON_NAME]"
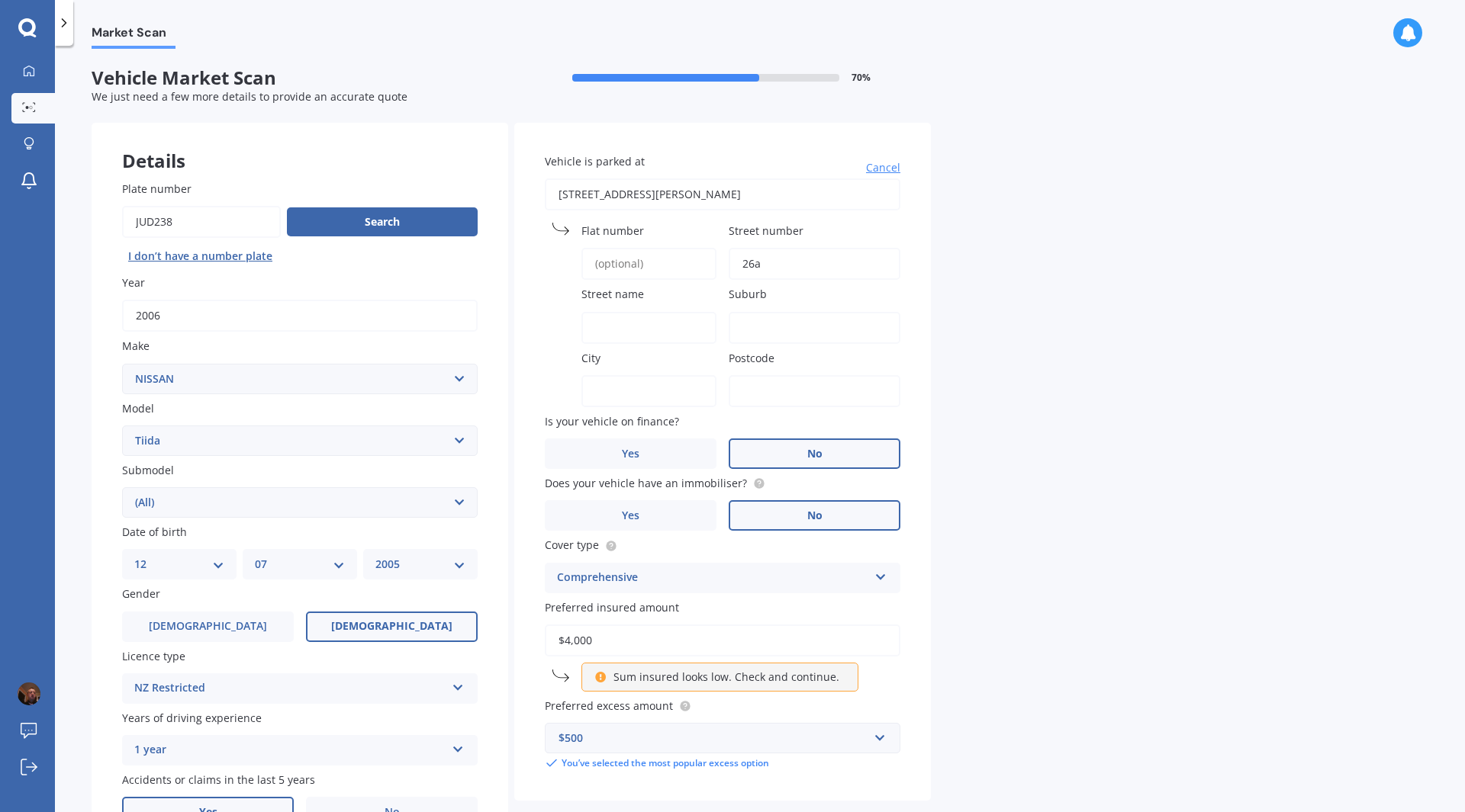
type input "Papanui"
type input "8053"
drag, startPoint x: 641, startPoint y: 391, endPoint x: 525, endPoint y: 392, distance: 116.0
click at [525, 392] on div "Vehicle is parked at [GEOGRAPHIC_DATA] name Suburb [GEOGRAPHIC_DATA] Papanui Po…" at bounding box center [722, 462] width 417 height 678
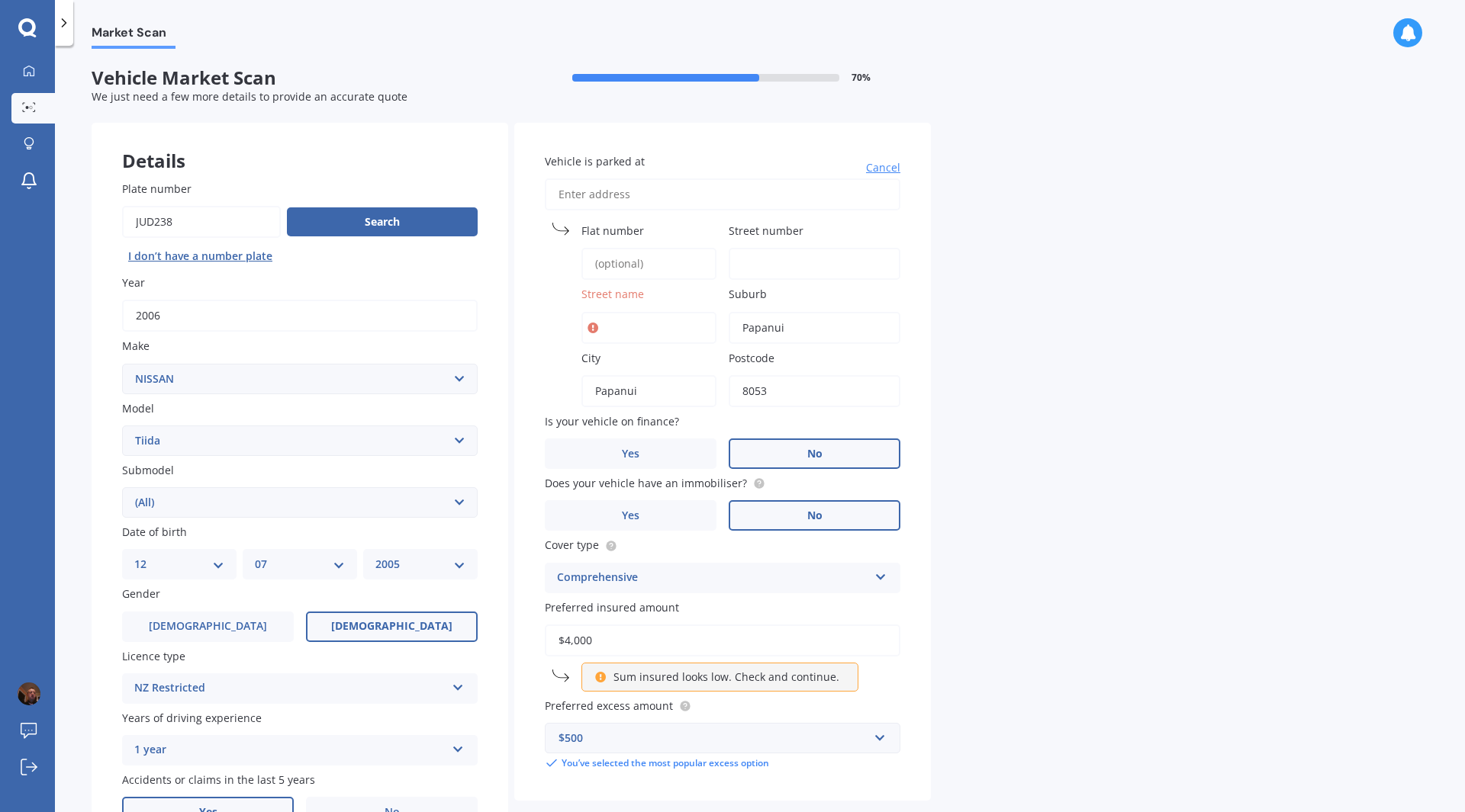
type input "[GEOGRAPHIC_DATA]"
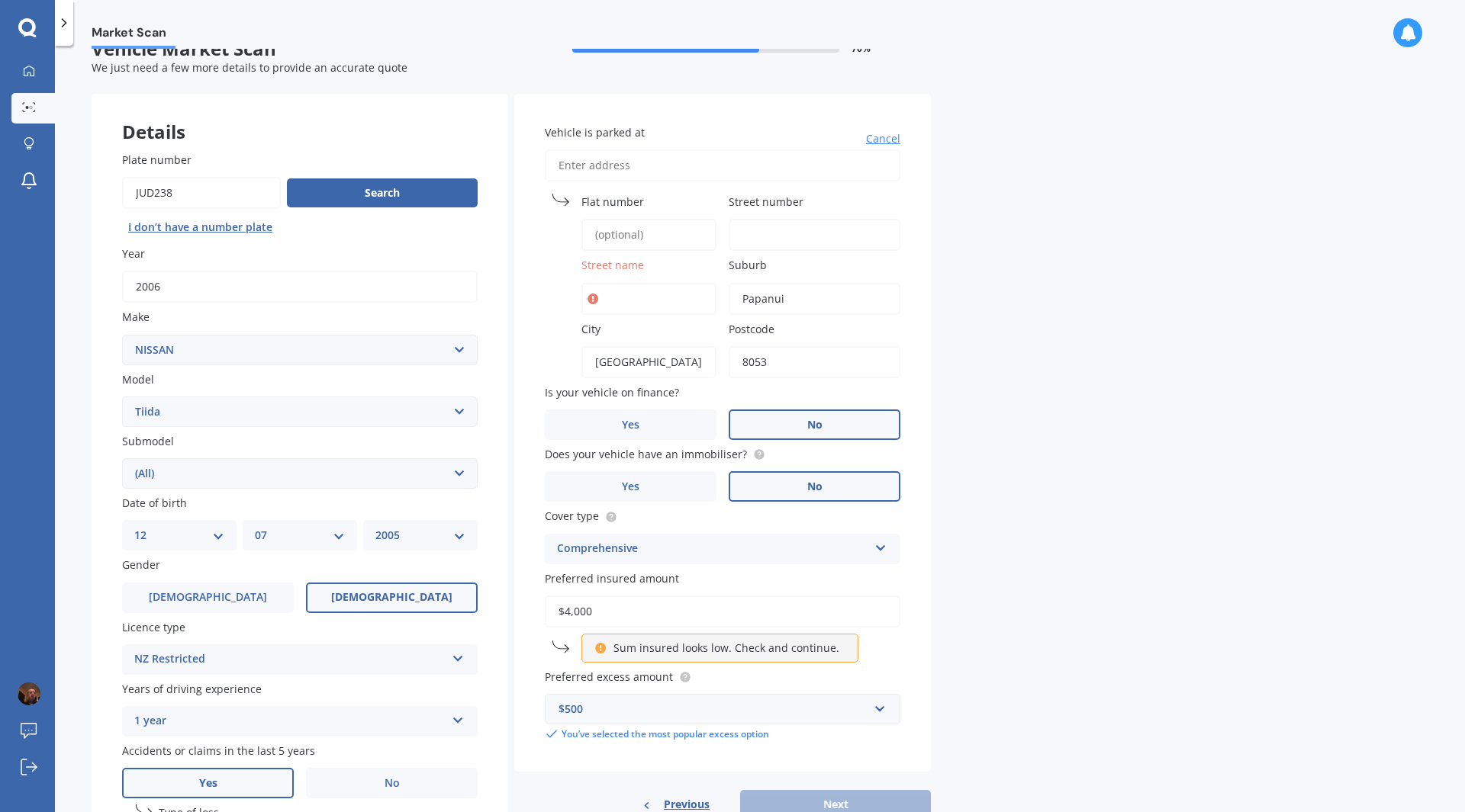
scroll to position [76, 0]
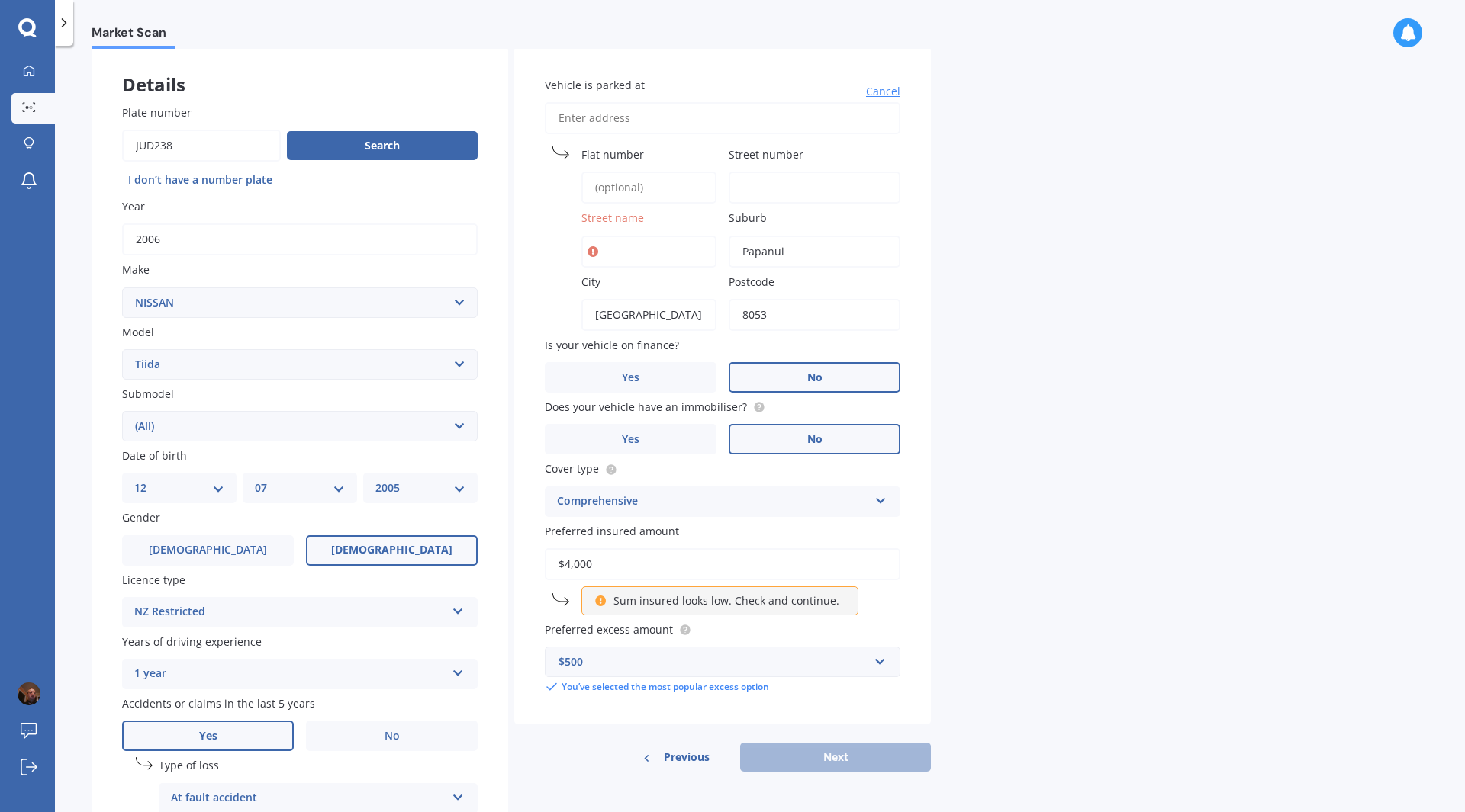
click at [830, 556] on div "Previous Next" at bounding box center [722, 757] width 417 height 29
click at [805, 556] on div "Previous Next" at bounding box center [722, 757] width 417 height 29
click at [589, 556] on input "$4,000" at bounding box center [723, 565] width 355 height 32
click at [567, 556] on input "$4,000" at bounding box center [723, 565] width 355 height 32
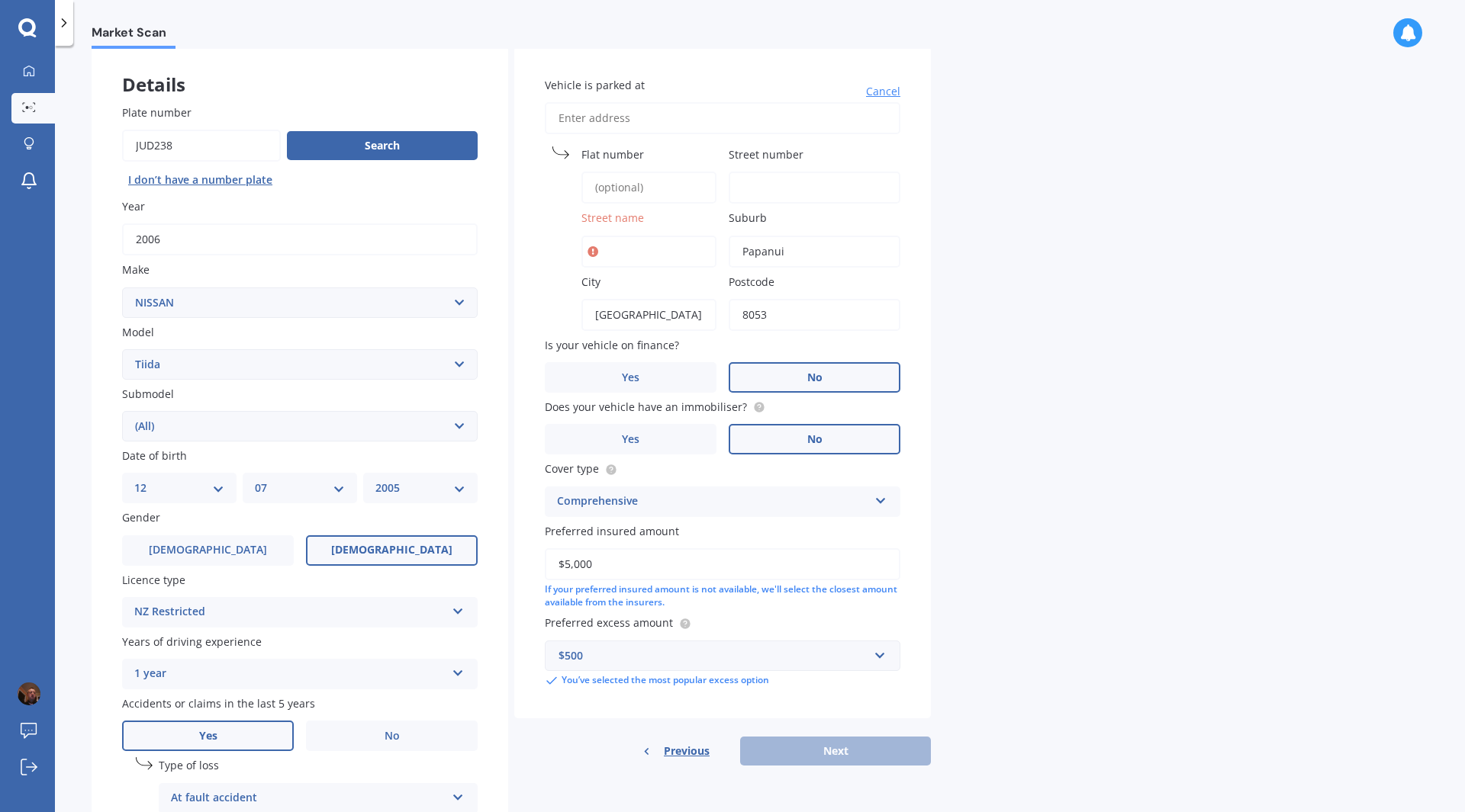
click at [570, 556] on input "$5,000" at bounding box center [723, 565] width 355 height 32
type input "$5,000"
click at [647, 265] on input "Street name" at bounding box center [649, 252] width 135 height 32
type input "[GEOGRAPHIC_DATA][PERSON_NAME]"
type input "[STREET_ADDRESS][PERSON_NAME]"
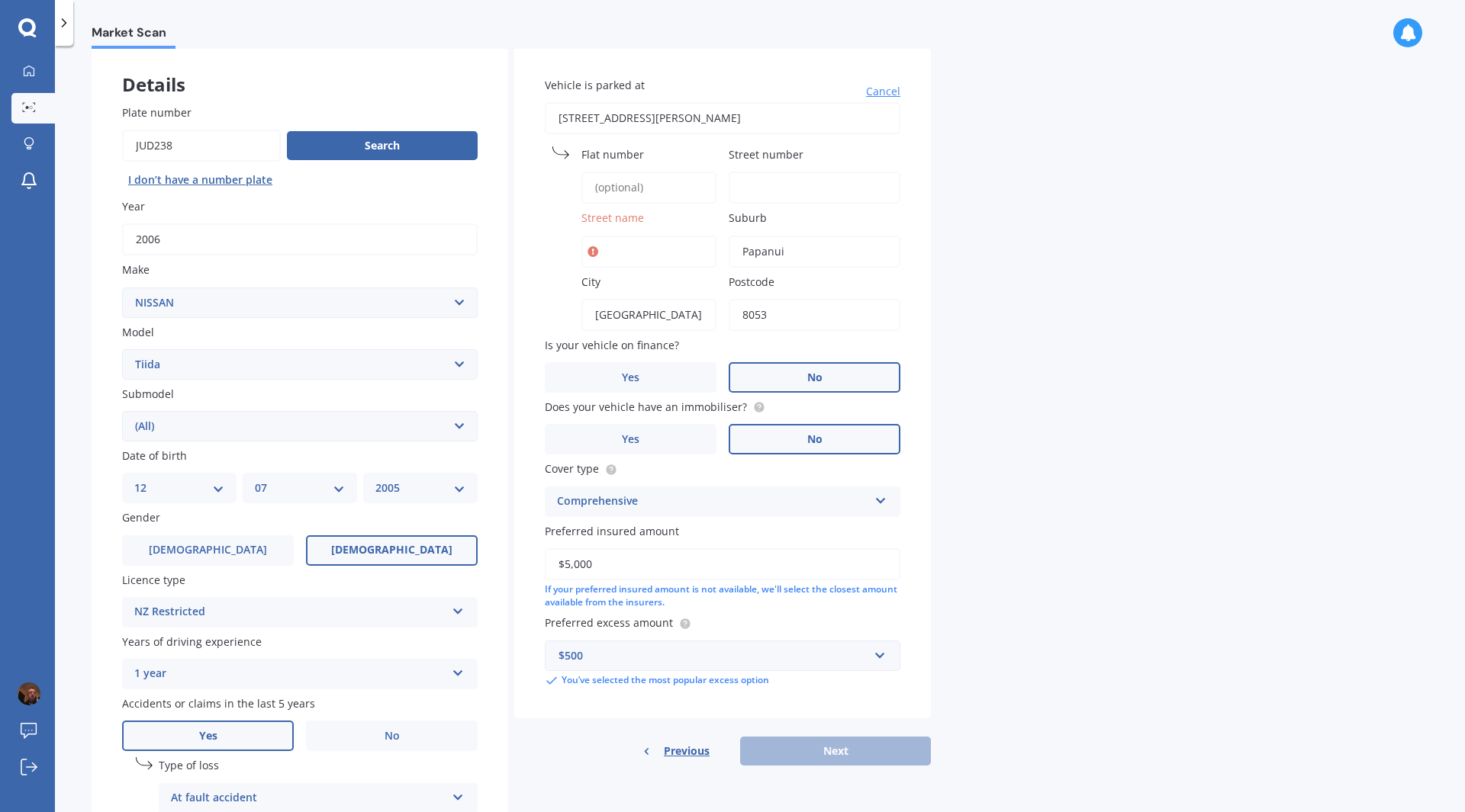
type input "36A"
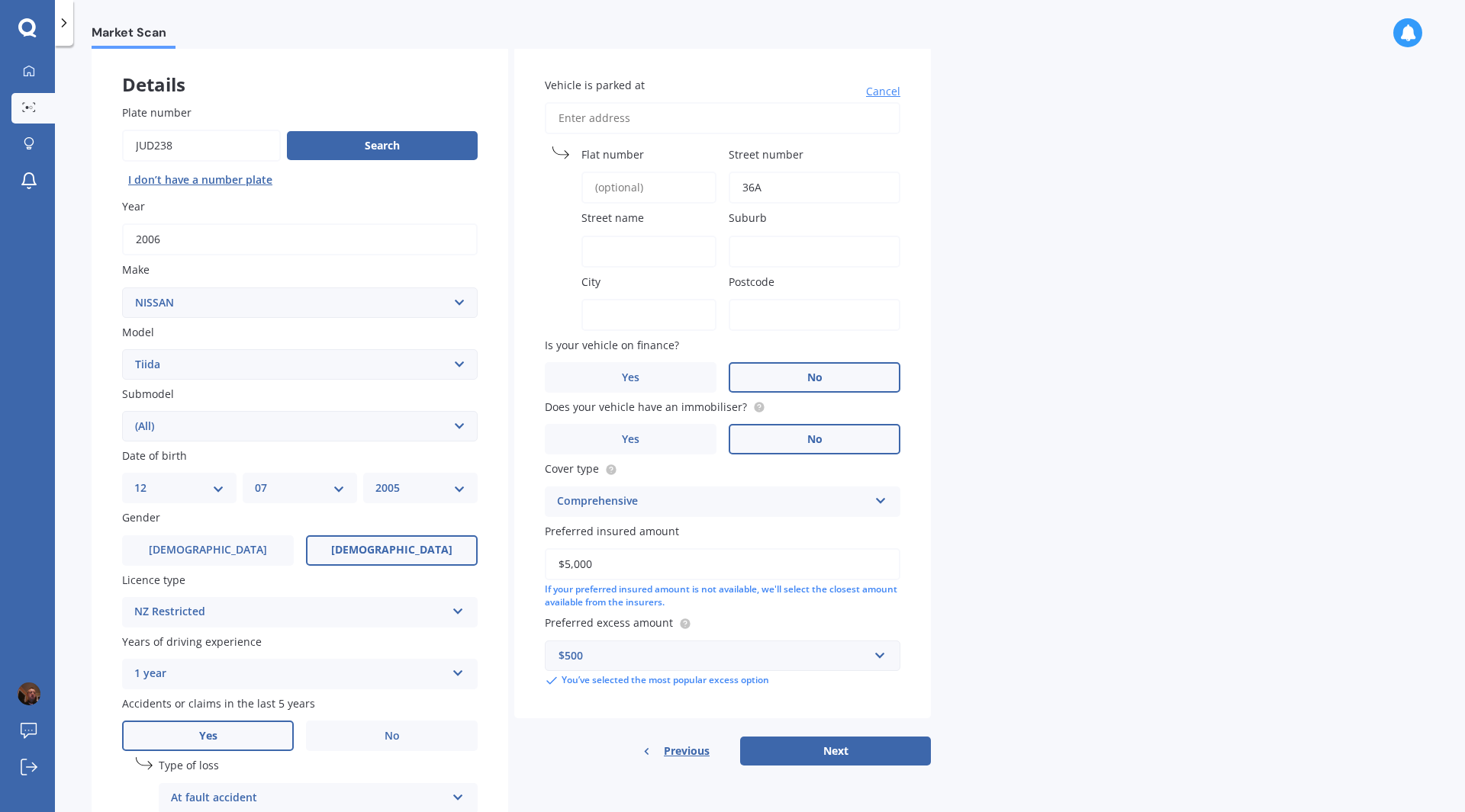
click at [601, 252] on input "Street name" at bounding box center [649, 252] width 135 height 32
type input "[GEOGRAPHIC_DATA][PERSON_NAME]"
type input "[STREET_ADDRESS][PERSON_NAME]"
type input "[GEOGRAPHIC_DATA]"
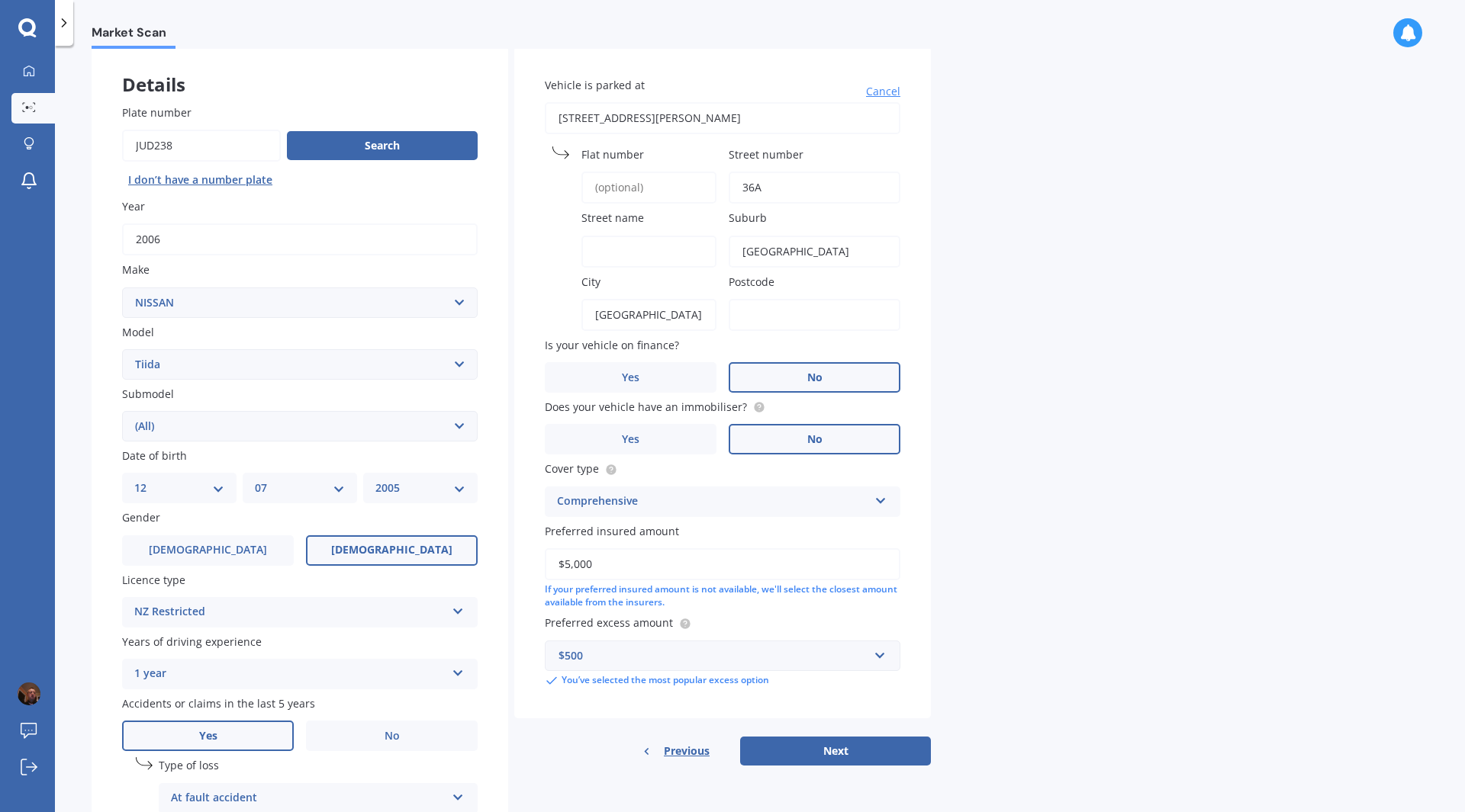
type input "8053"
click at [673, 262] on input "Street name" at bounding box center [649, 252] width 135 height 32
click at [655, 256] on input "Street name" at bounding box center [649, 252] width 135 height 32
type input "[GEOGRAPHIC_DATA][PERSON_NAME]"
click at [1150, 347] on div "Market Scan Vehicle Market Scan 70 % We just need a few more details to provide…" at bounding box center [759, 432] width 1410 height 767
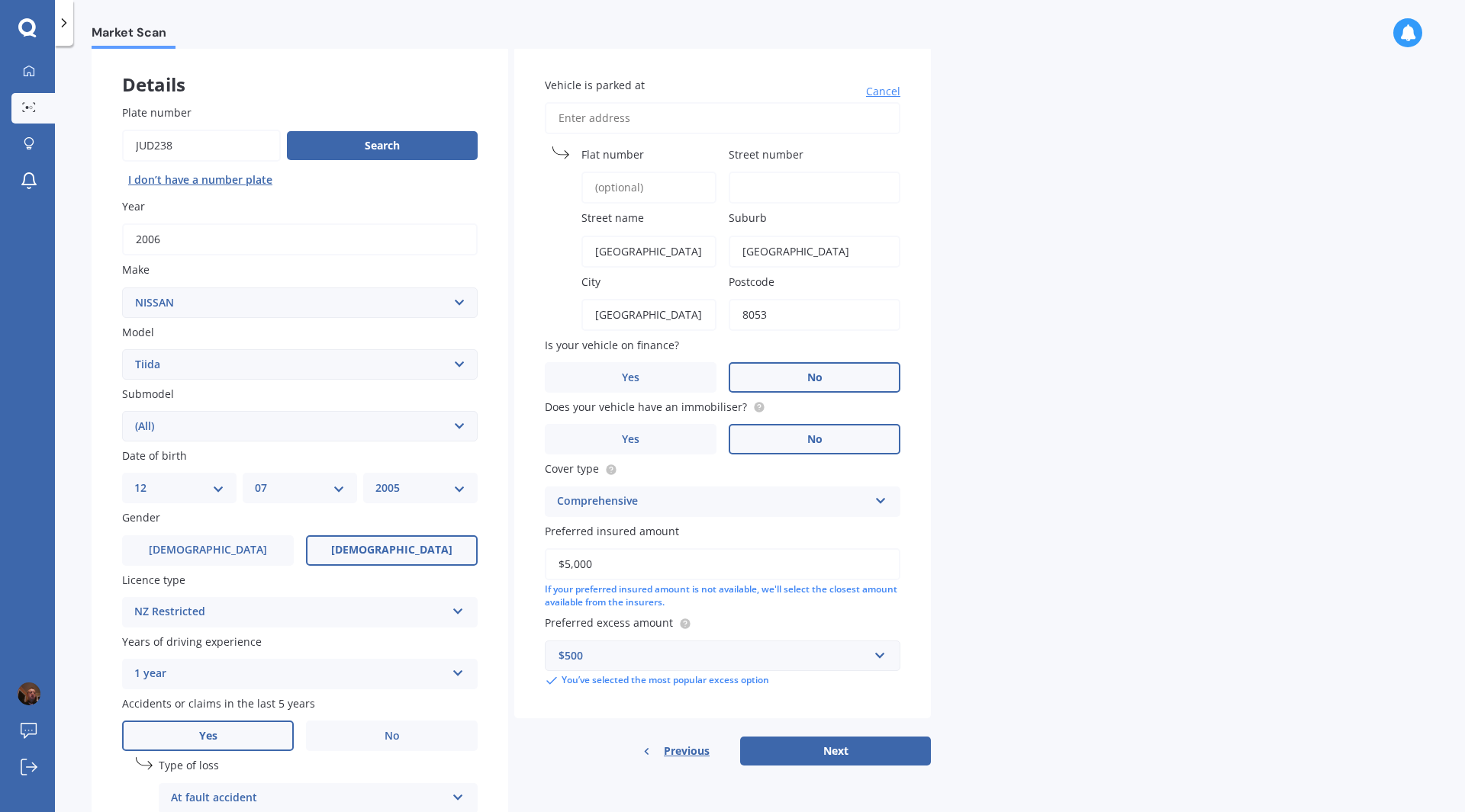
click at [797, 242] on input "[GEOGRAPHIC_DATA]" at bounding box center [814, 252] width 172 height 32
type input "Papanui"
click at [1136, 409] on div "Market Scan Vehicle Market Scan 70 % We just need a few more details to provide…" at bounding box center [759, 432] width 1410 height 767
click at [777, 189] on input "Street number" at bounding box center [814, 188] width 172 height 32
type input "36A"
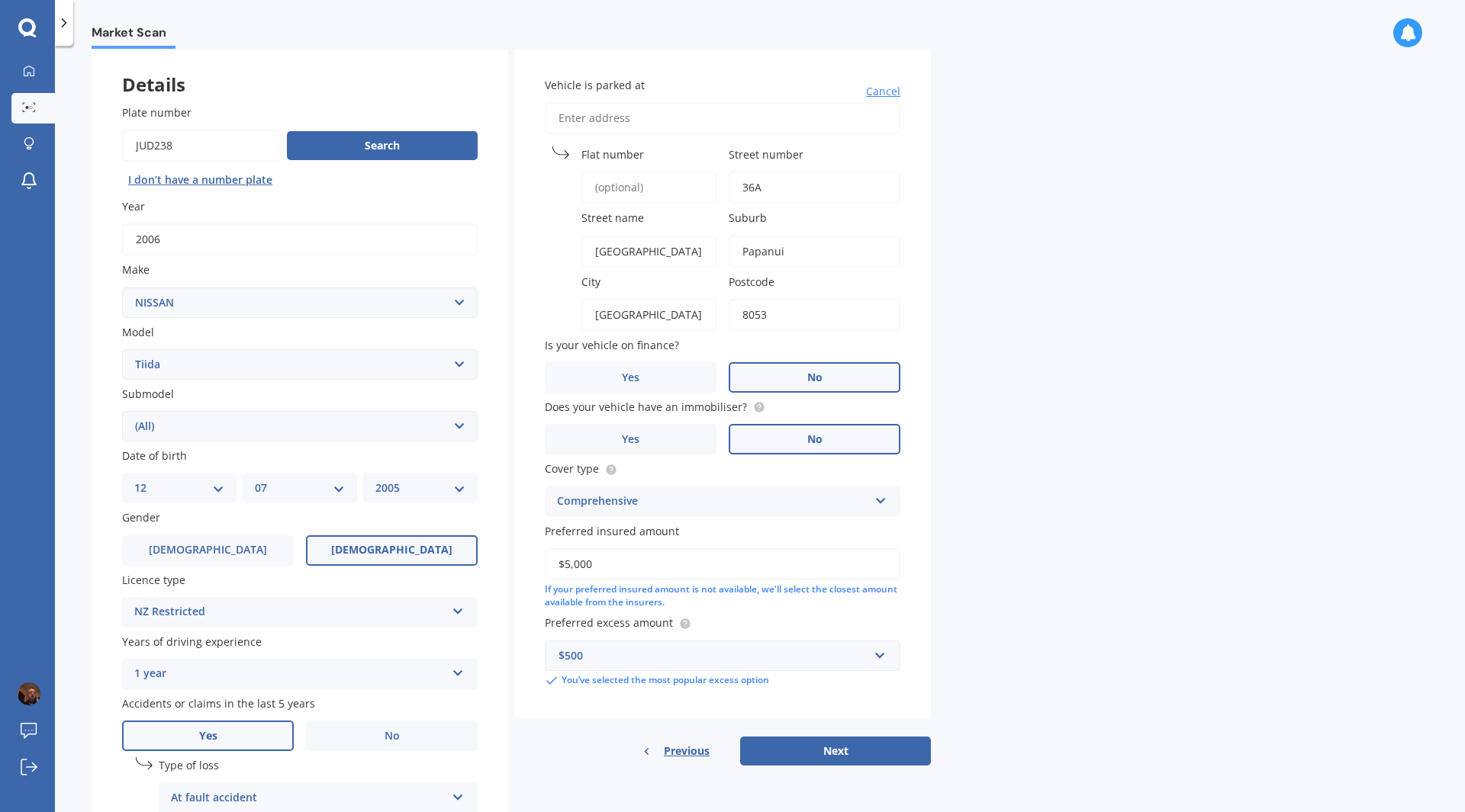
type input "[STREET_ADDRESS][PERSON_NAME]"
click at [825, 189] on input "Street number" at bounding box center [814, 188] width 172 height 32
type input "36A"
type input "[GEOGRAPHIC_DATA][PERSON_NAME]"
type input "[GEOGRAPHIC_DATA]"
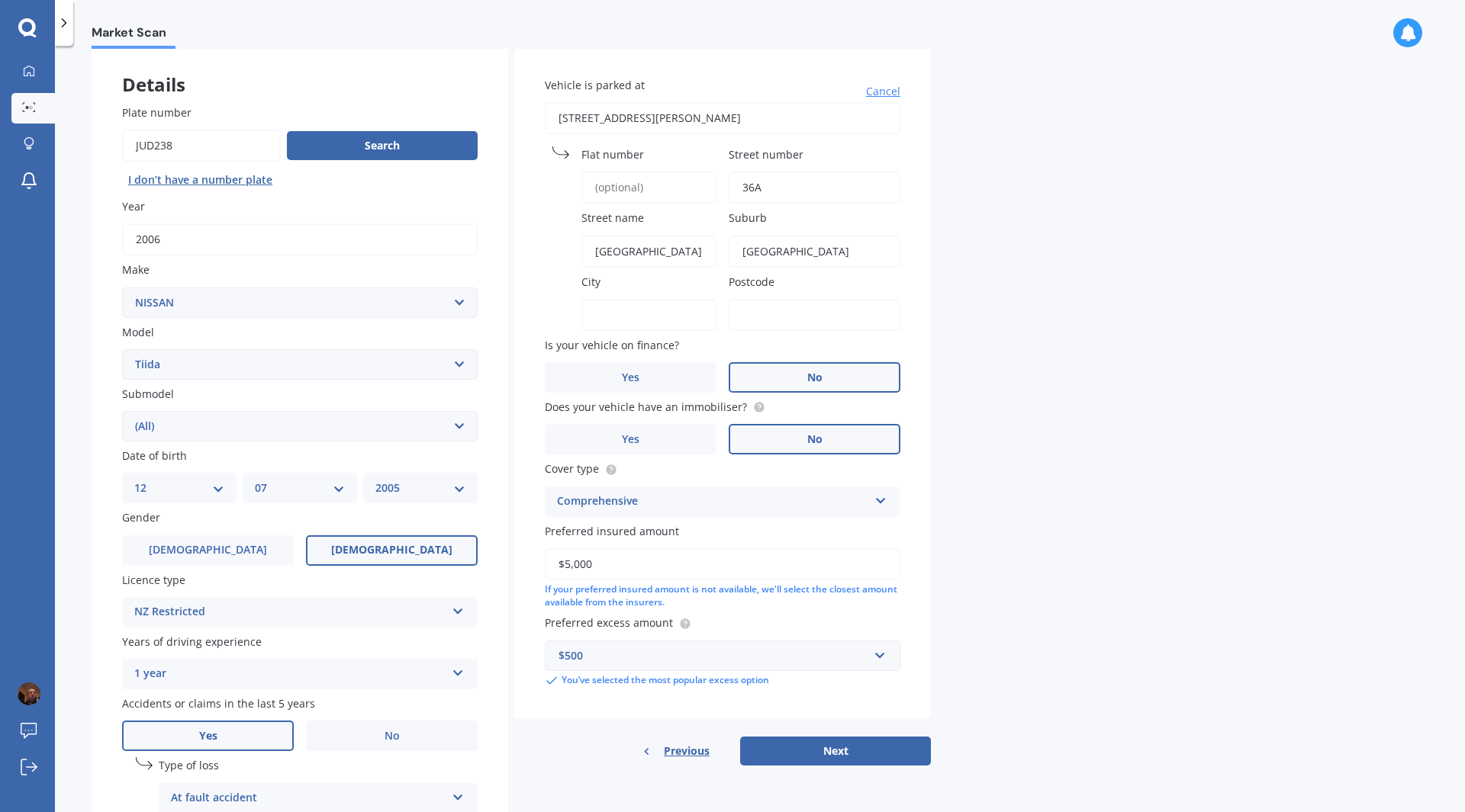
type input "[GEOGRAPHIC_DATA]"
type input "8053"
click at [975, 378] on div "Market Scan Vehicle Market Scan 70 % We just need a few more details to provide…" at bounding box center [759, 432] width 1410 height 767
click at [811, 556] on button "Next" at bounding box center [836, 751] width 191 height 29
select select "12"
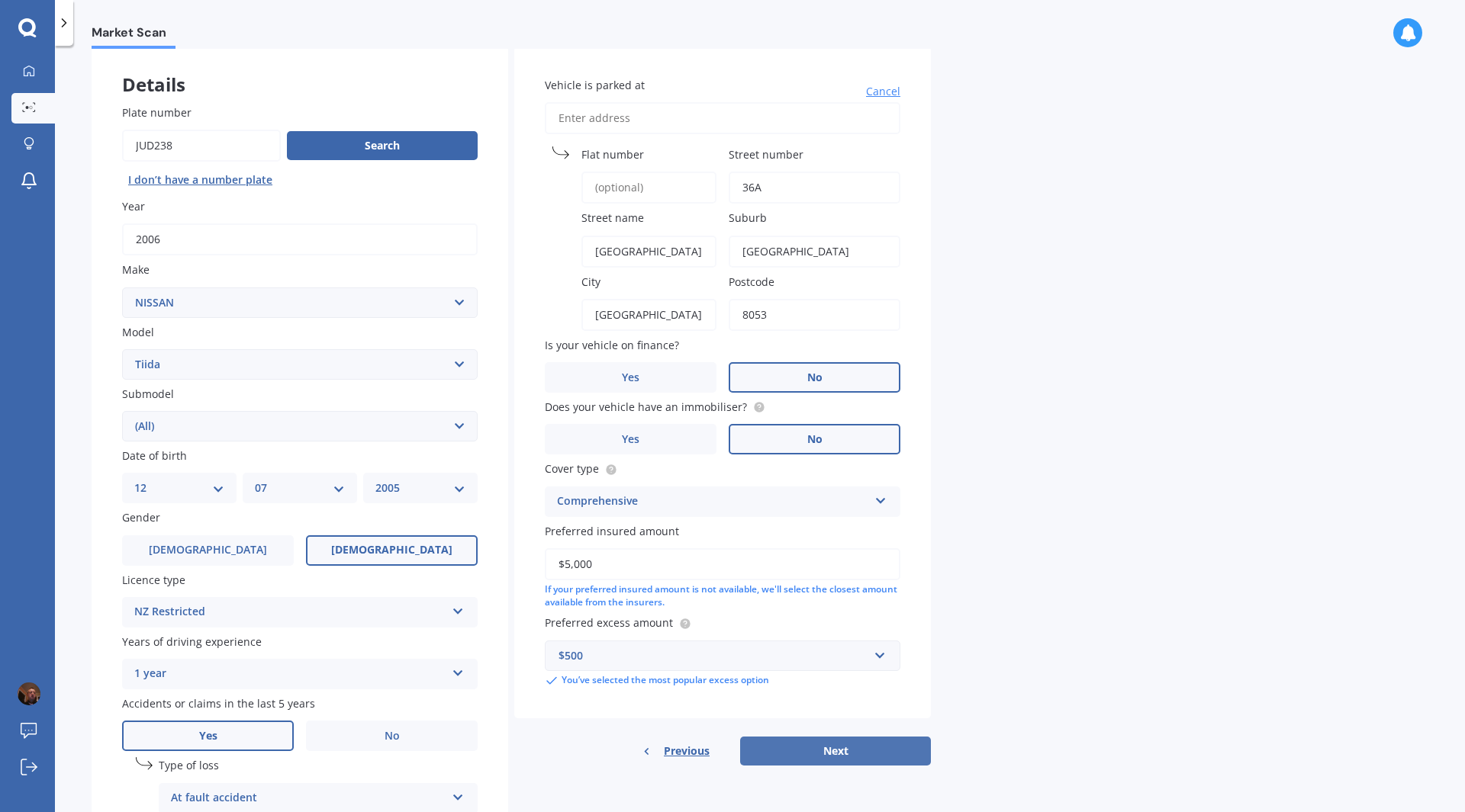
select select "07"
select select "2005"
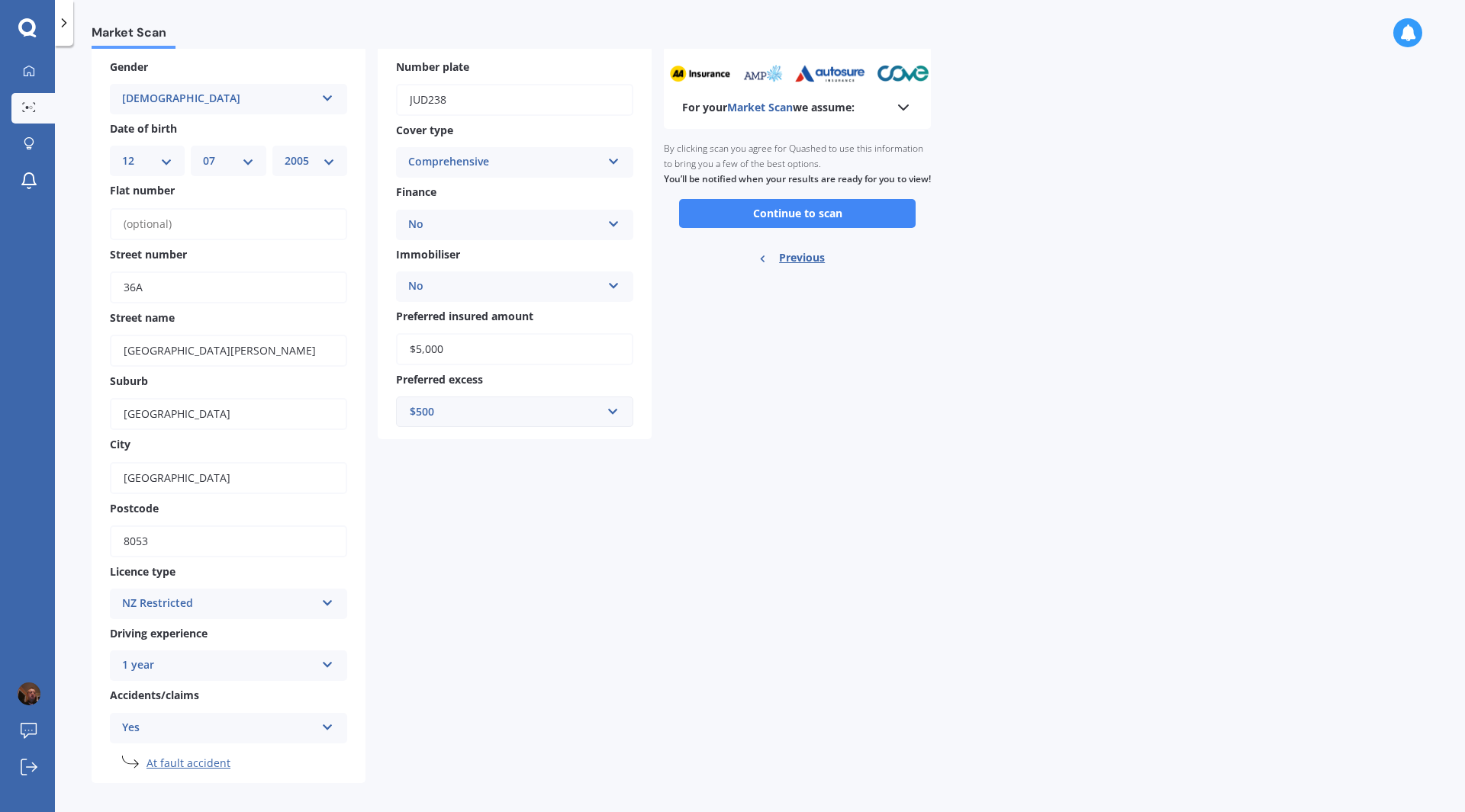
scroll to position [0, 0]
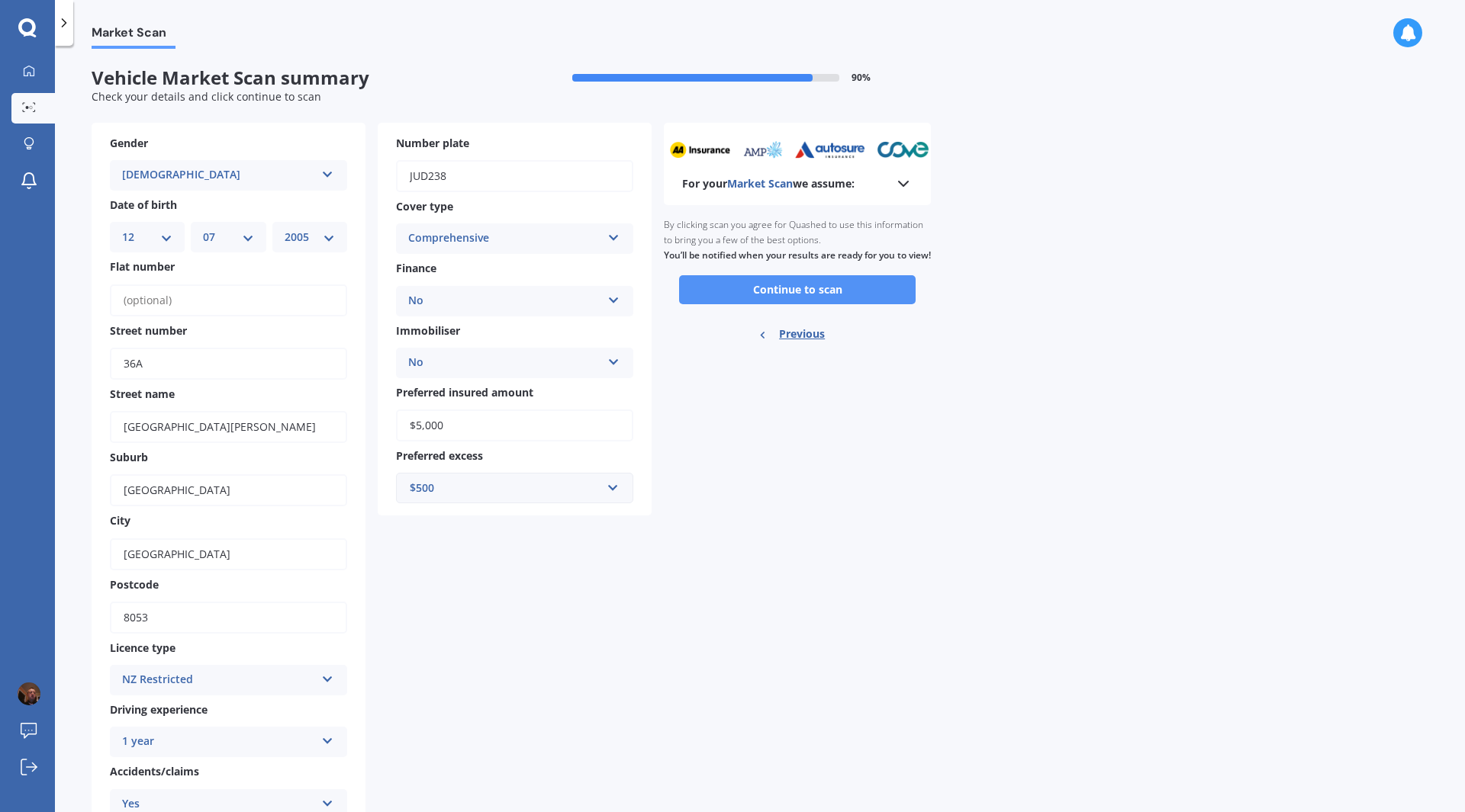
click at [812, 304] on button "Continue to scan" at bounding box center [797, 290] width 236 height 29
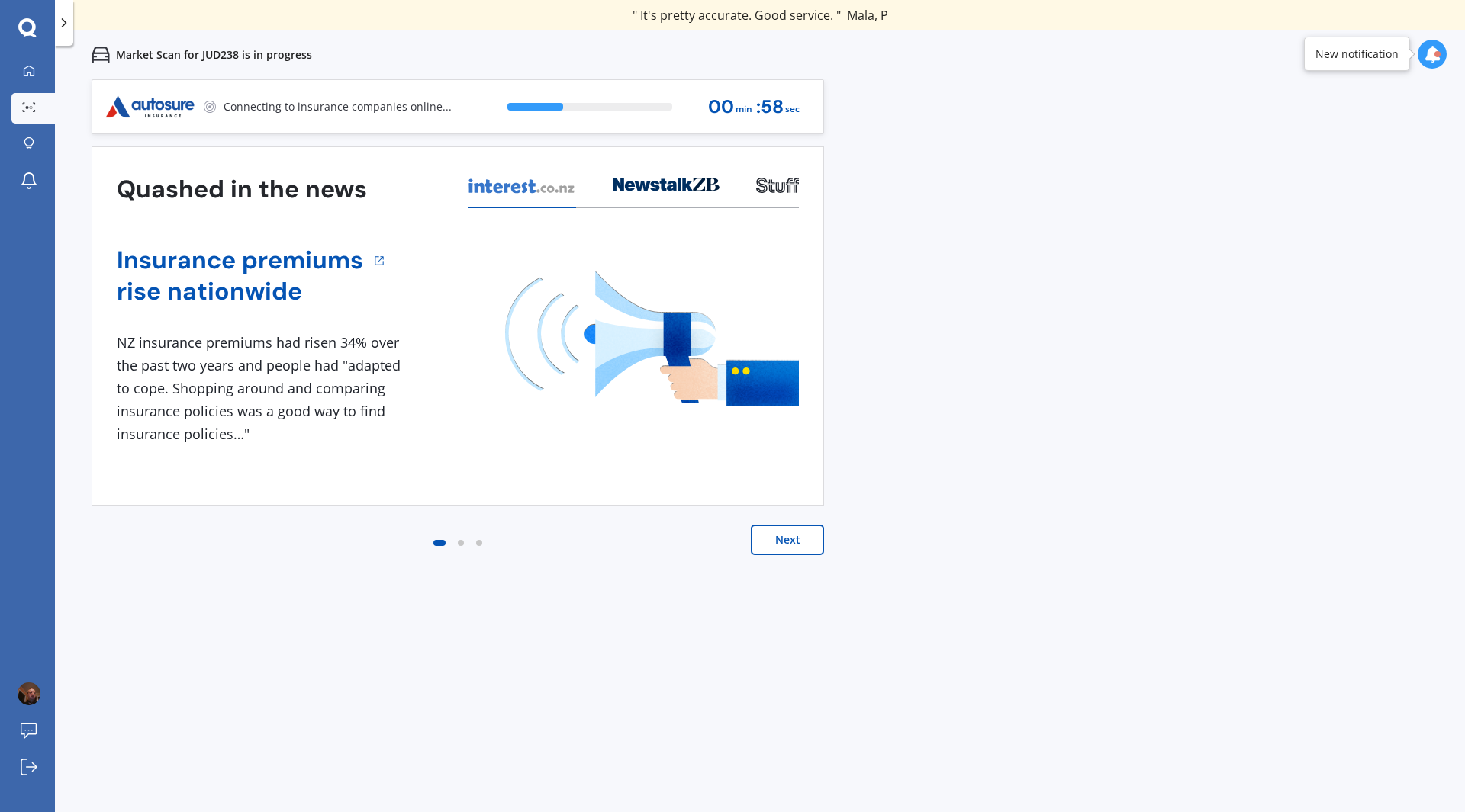
click at [782, 549] on button "Next" at bounding box center [788, 540] width 74 height 30
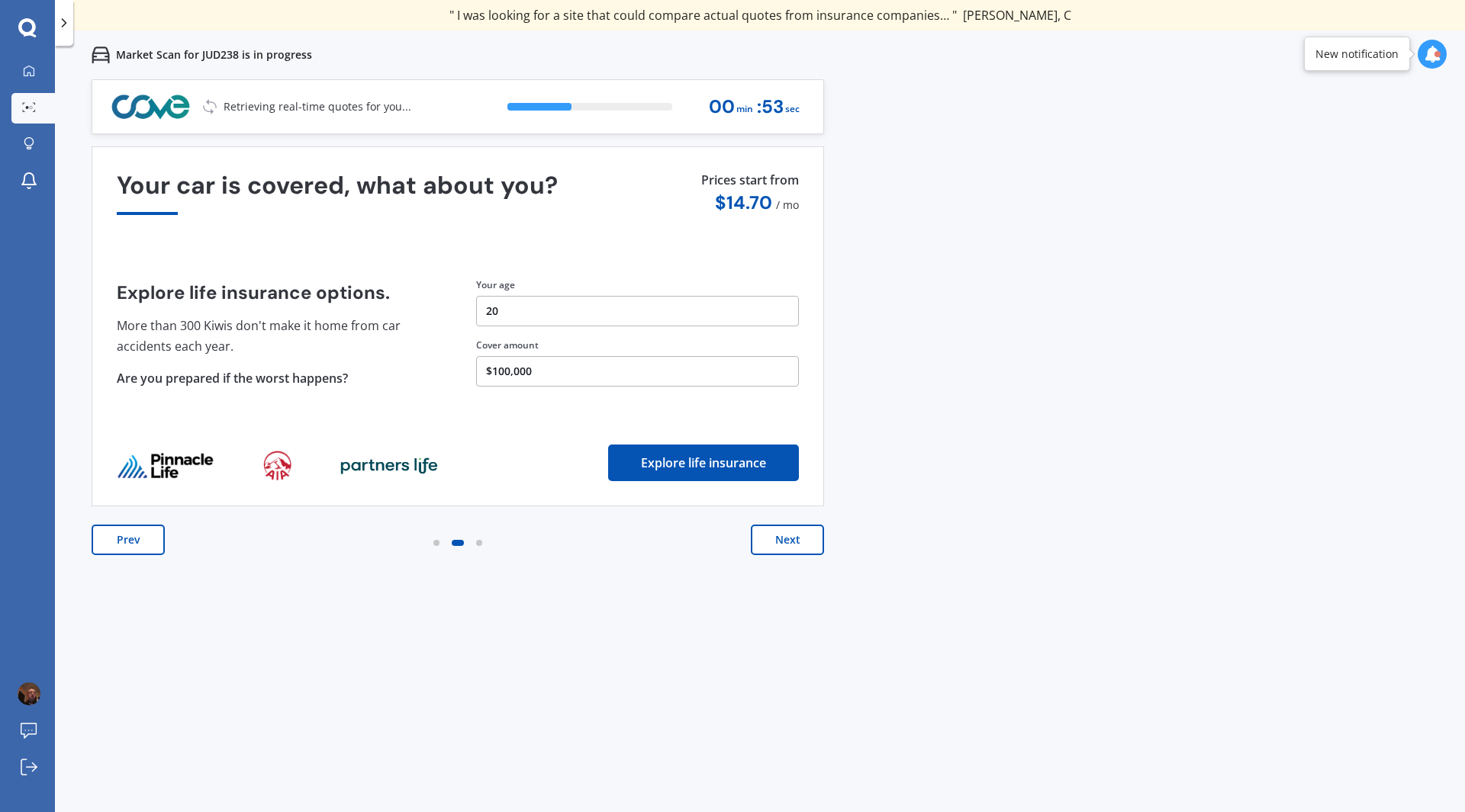
click at [790, 542] on button "Next" at bounding box center [788, 540] width 74 height 30
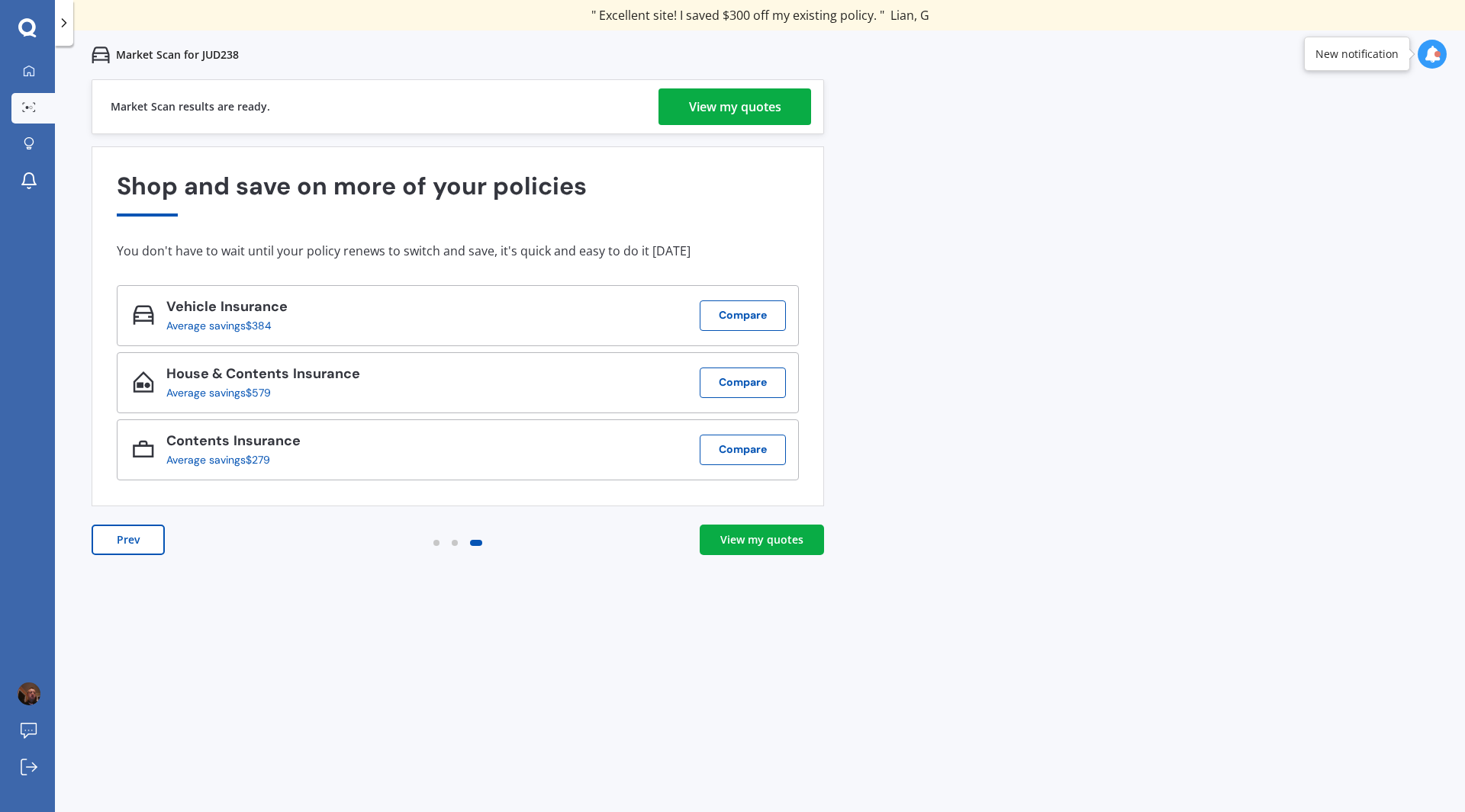
click at [758, 110] on div "View my quotes" at bounding box center [735, 107] width 93 height 37
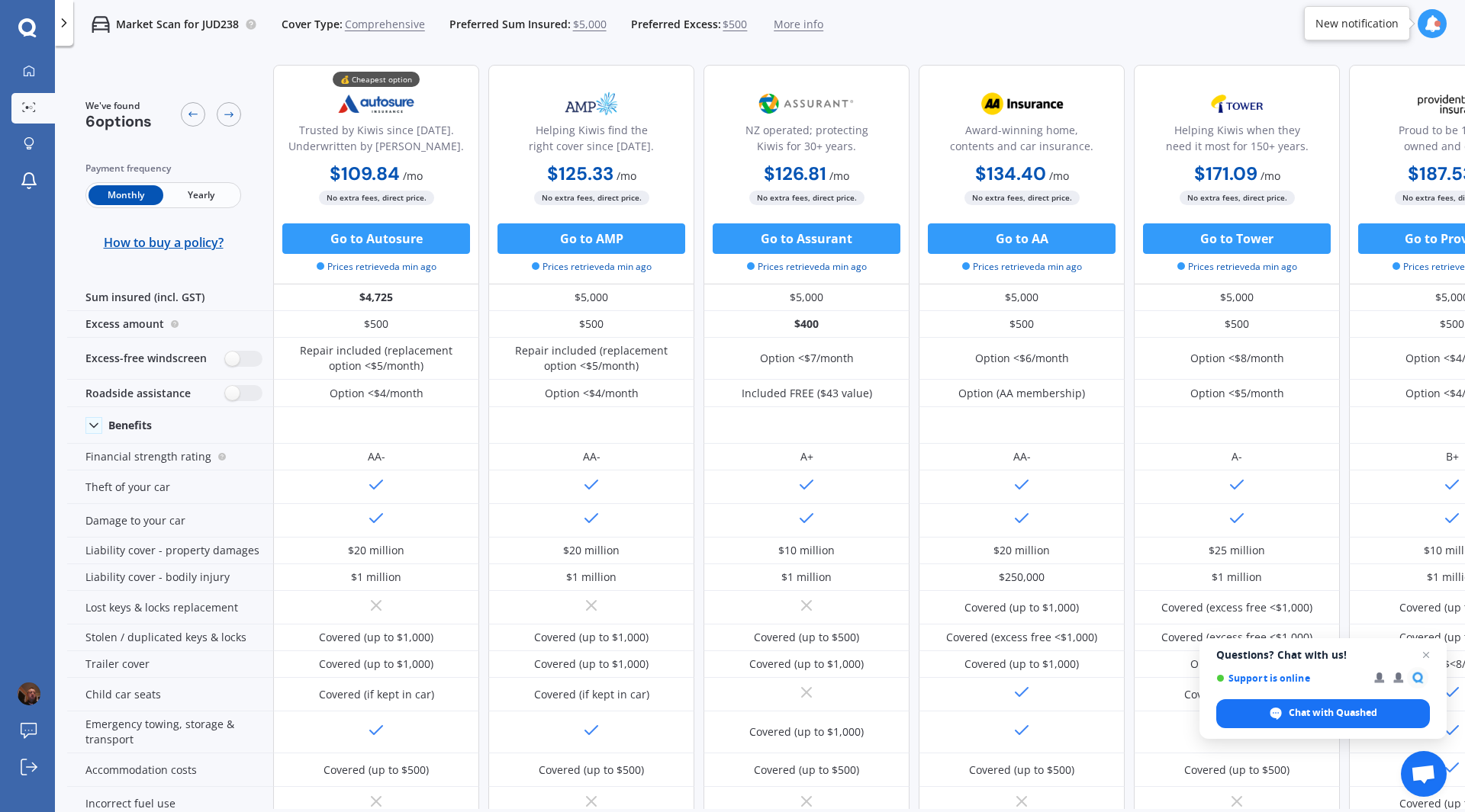
click at [196, 195] on span "Yearly" at bounding box center [200, 195] width 75 height 20
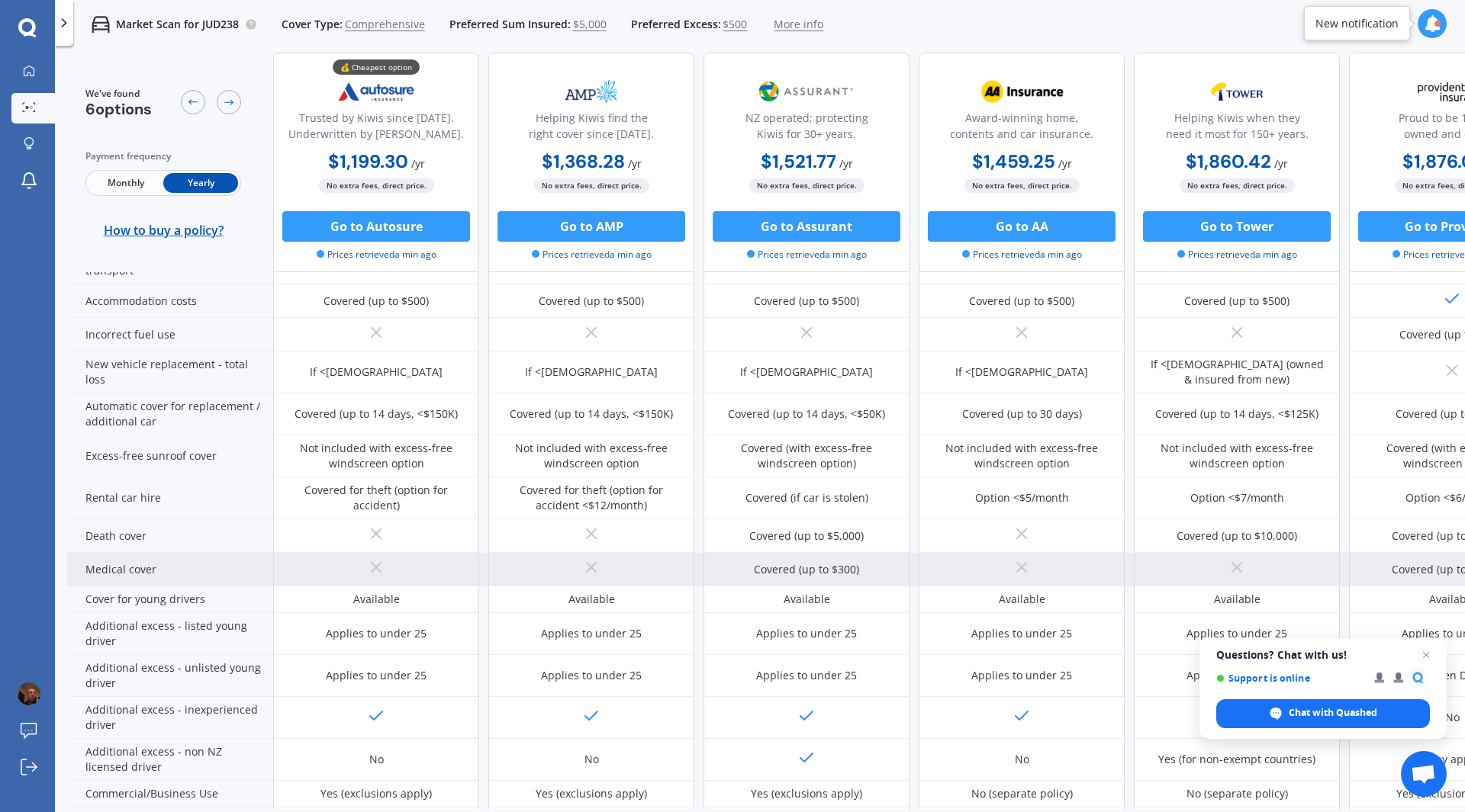
scroll to position [346, 0]
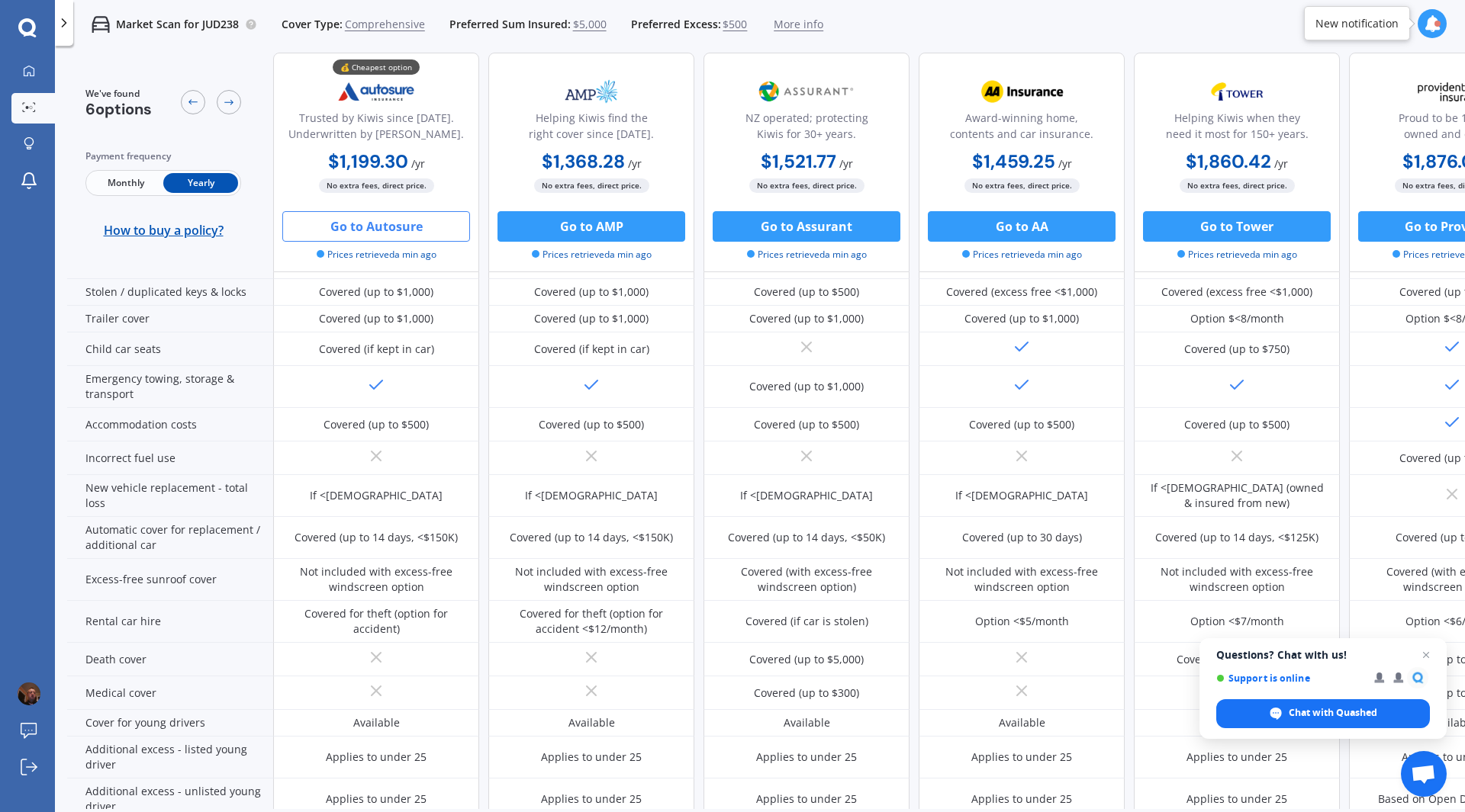
drag, startPoint x: 403, startPoint y: 220, endPoint x: 371, endPoint y: 232, distance: 34.2
click at [371, 232] on button "Go to Autosure" at bounding box center [376, 227] width 188 height 30
